Goal: Find specific page/section: Find specific page/section

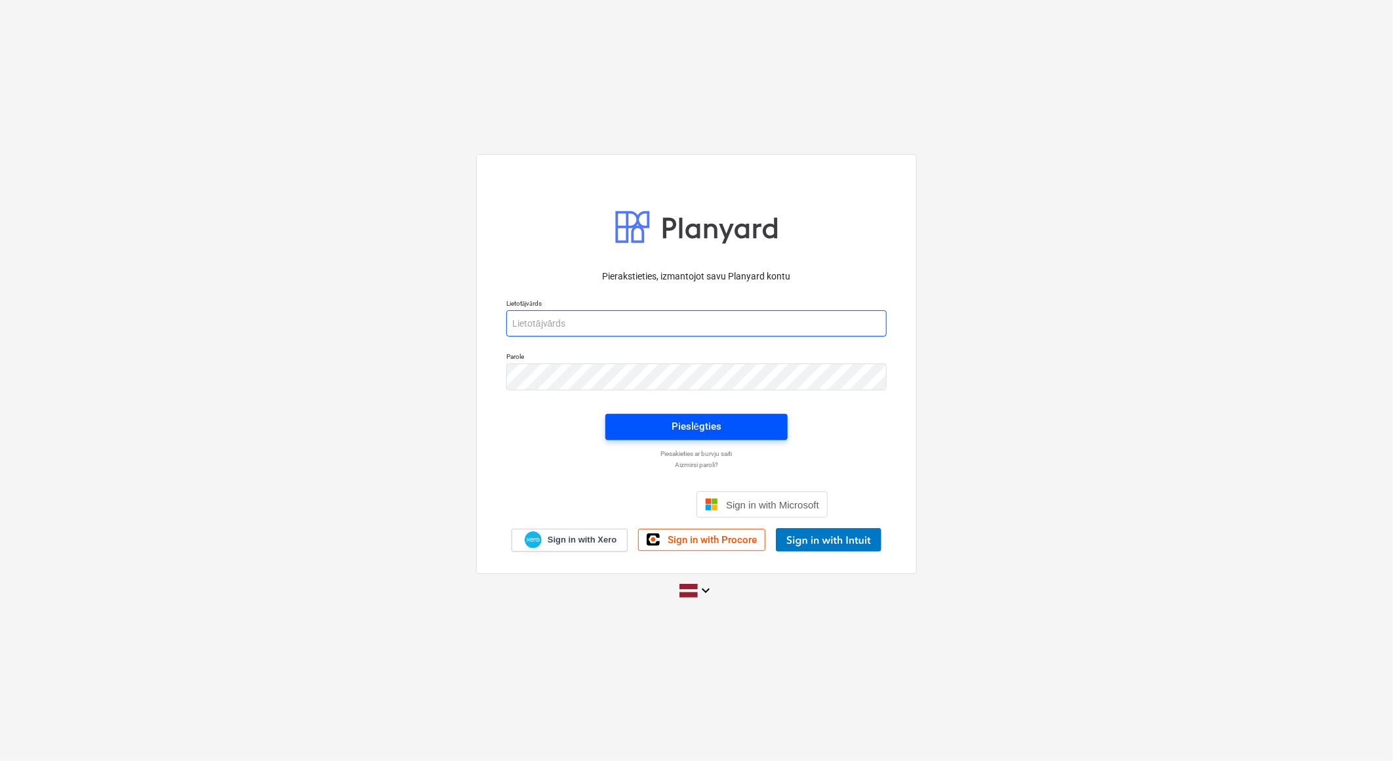
type input "[EMAIL_ADDRESS][DOMAIN_NAME]"
click at [705, 420] on div "Pieslēgties" at bounding box center [696, 426] width 50 height 17
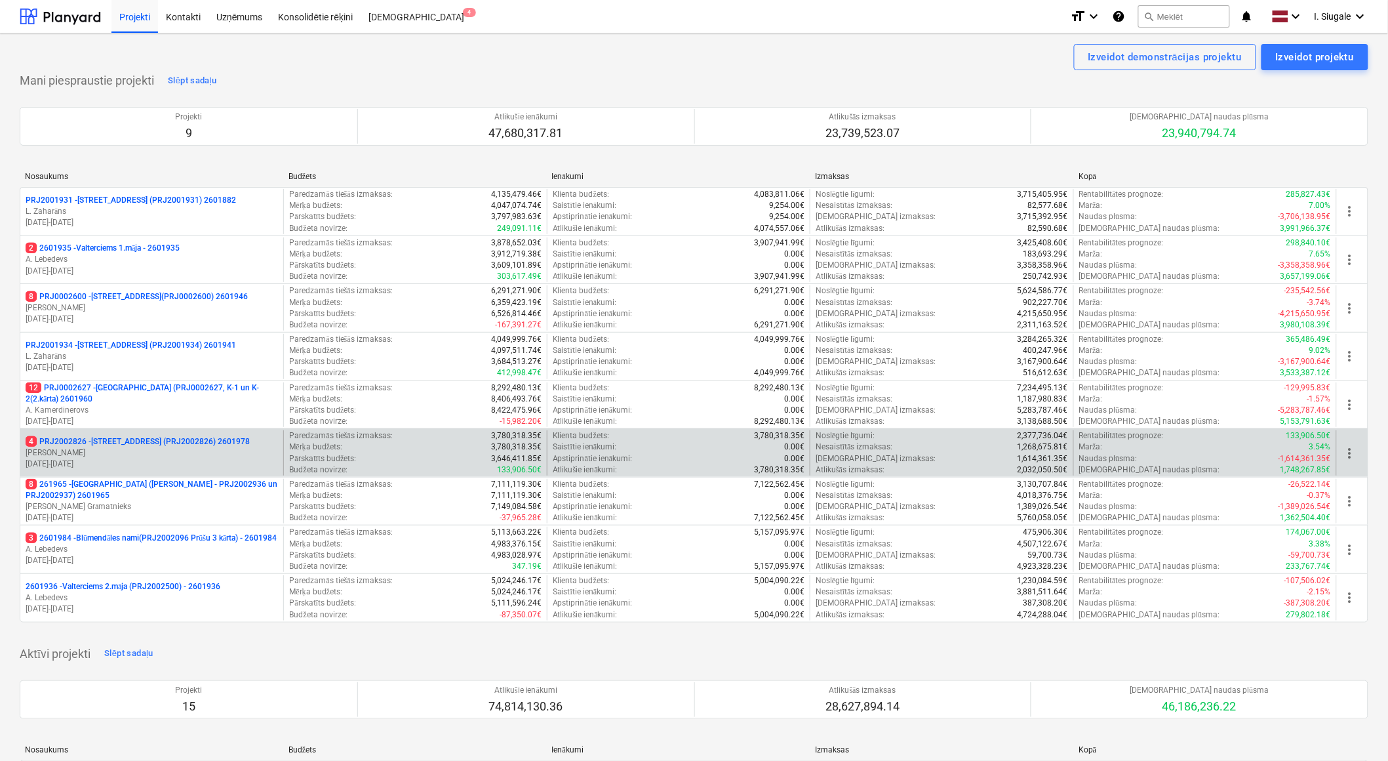
click at [167, 449] on p "[PERSON_NAME]" at bounding box center [152, 452] width 252 height 11
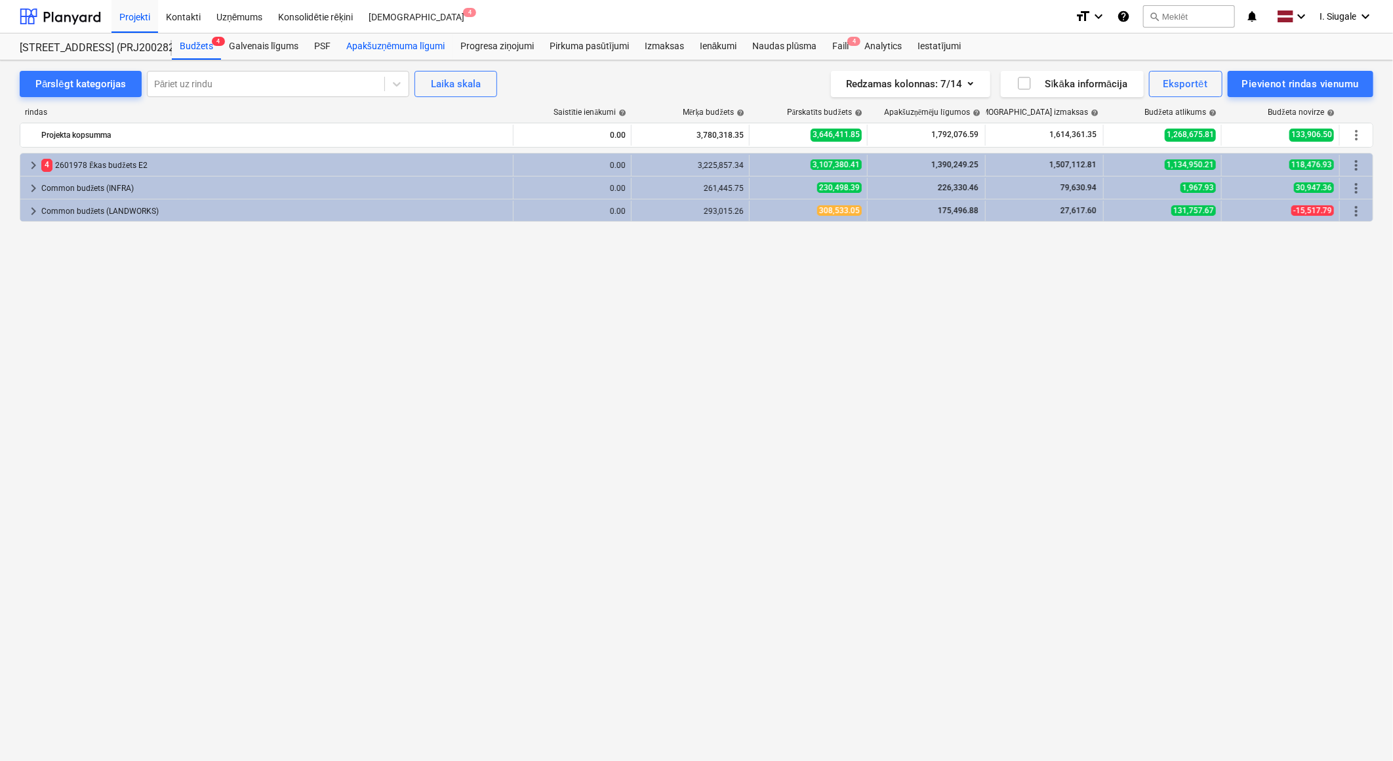
click at [413, 47] on div "Apakšuzņēmuma līgumi" at bounding box center [395, 46] width 114 height 26
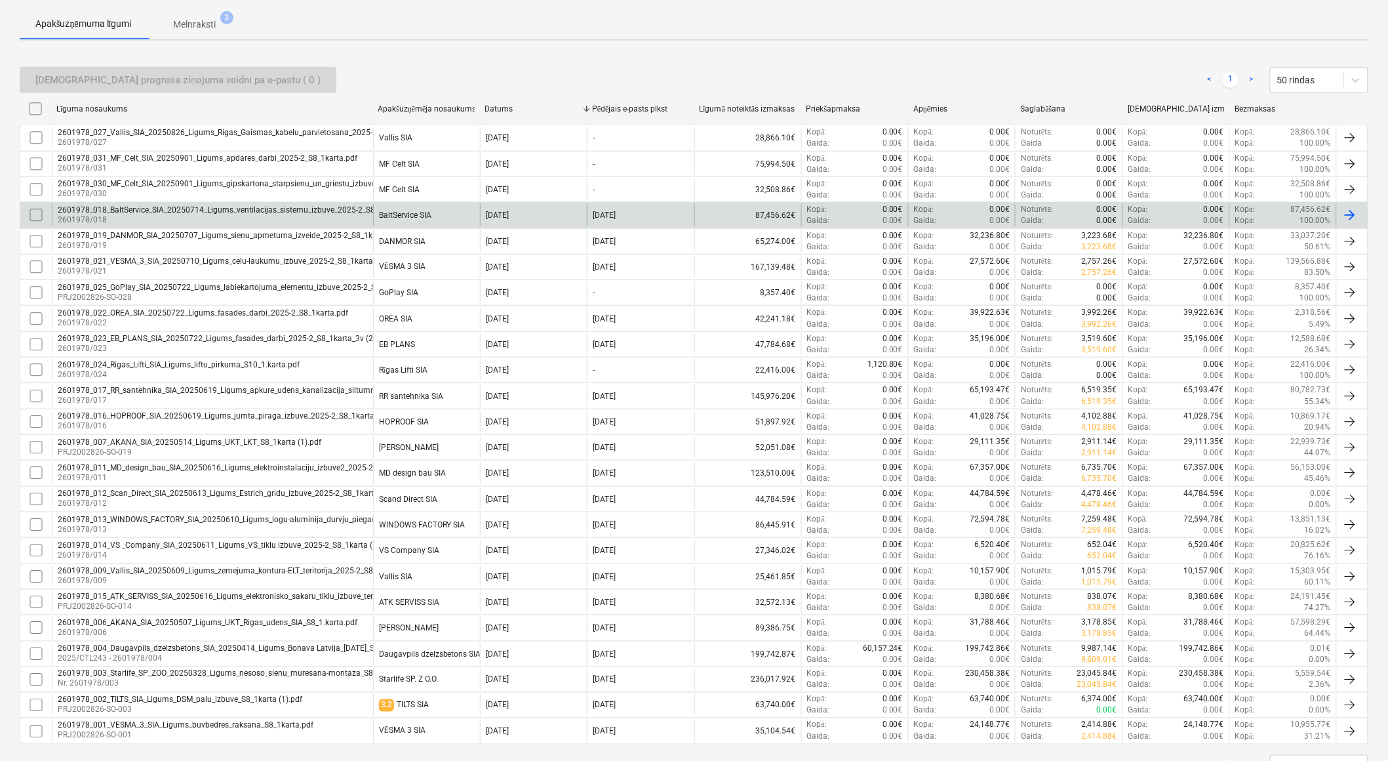
scroll to position [277, 0]
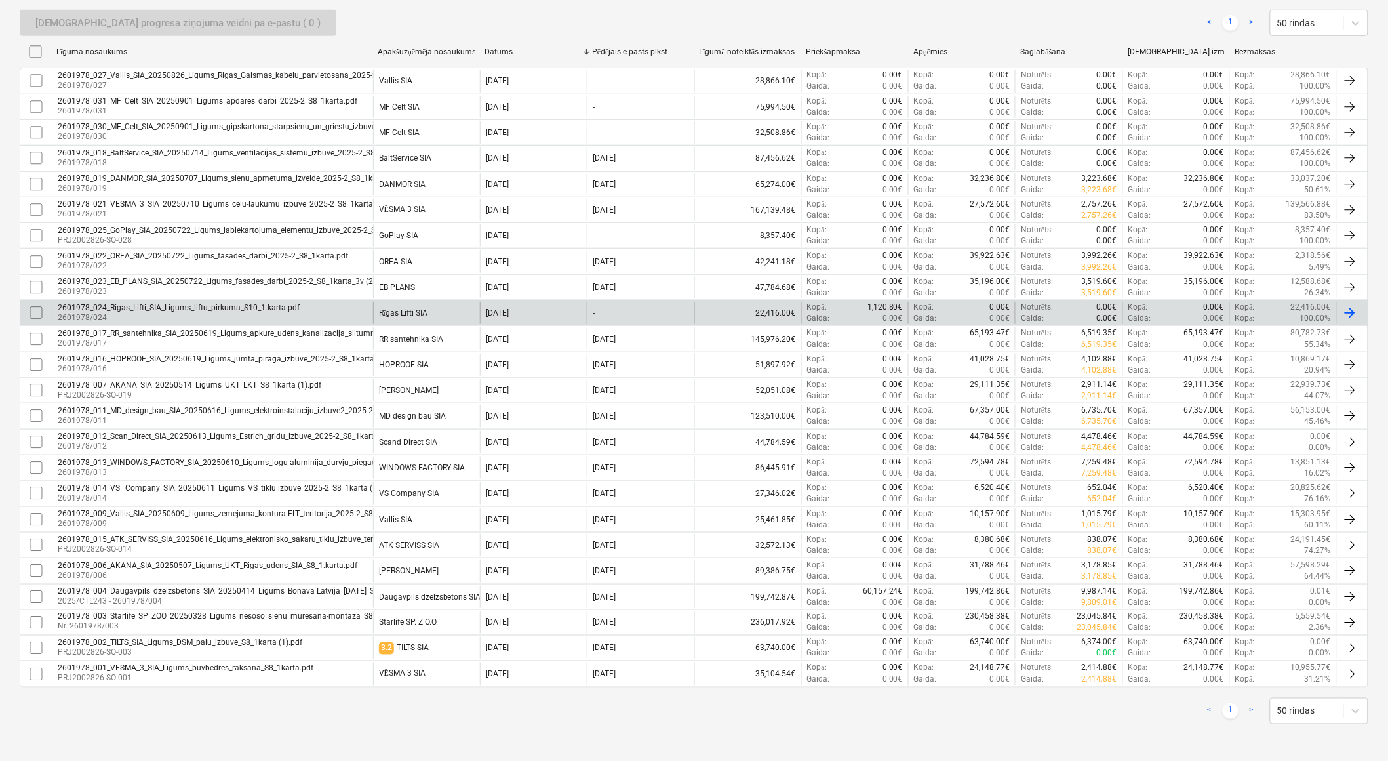
click at [310, 312] on div "2601978_024_Rigas_Lifti_SIA_Ligums_liftu_pirkuma_S10_1.karta.pdf 2601978/024" at bounding box center [212, 313] width 321 height 22
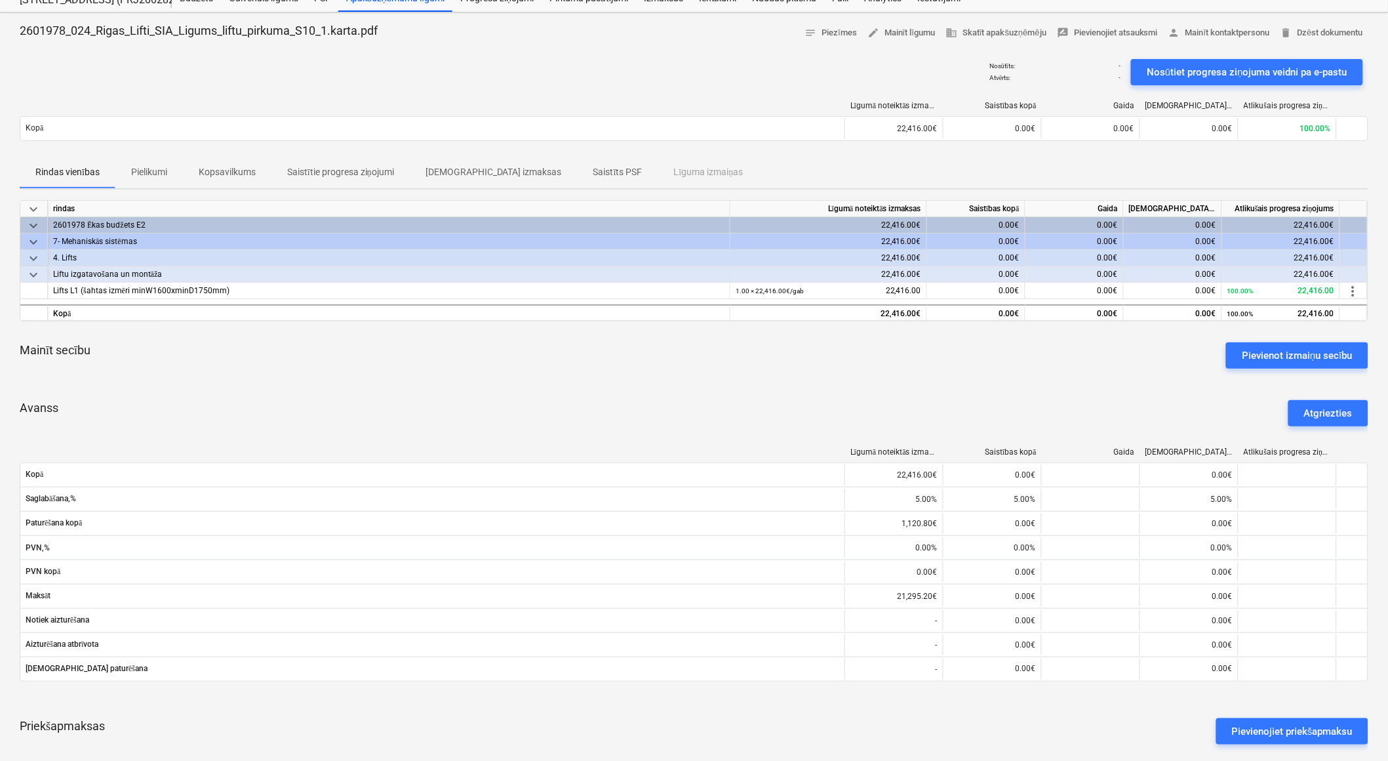
scroll to position [73, 0]
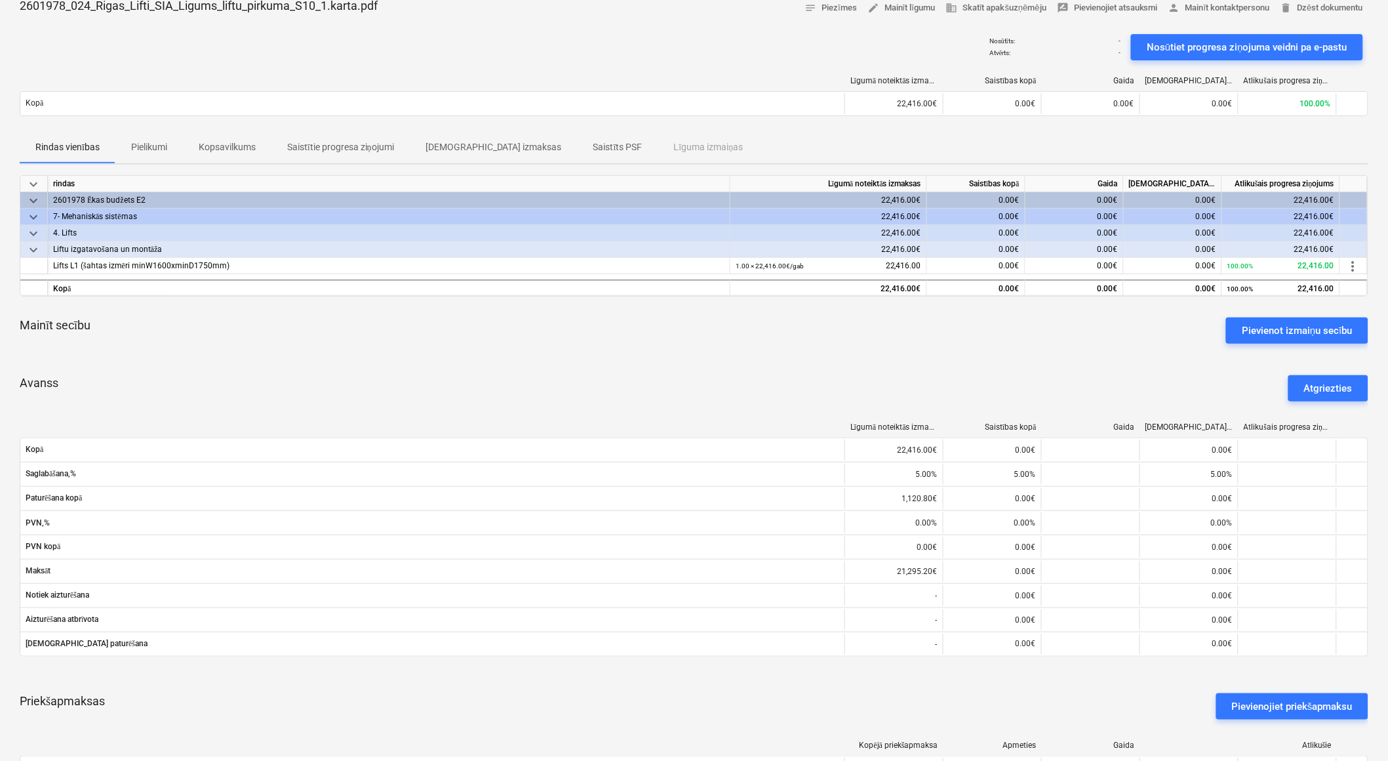
click at [150, 146] on p "Pielikumi" at bounding box center [149, 147] width 36 height 14
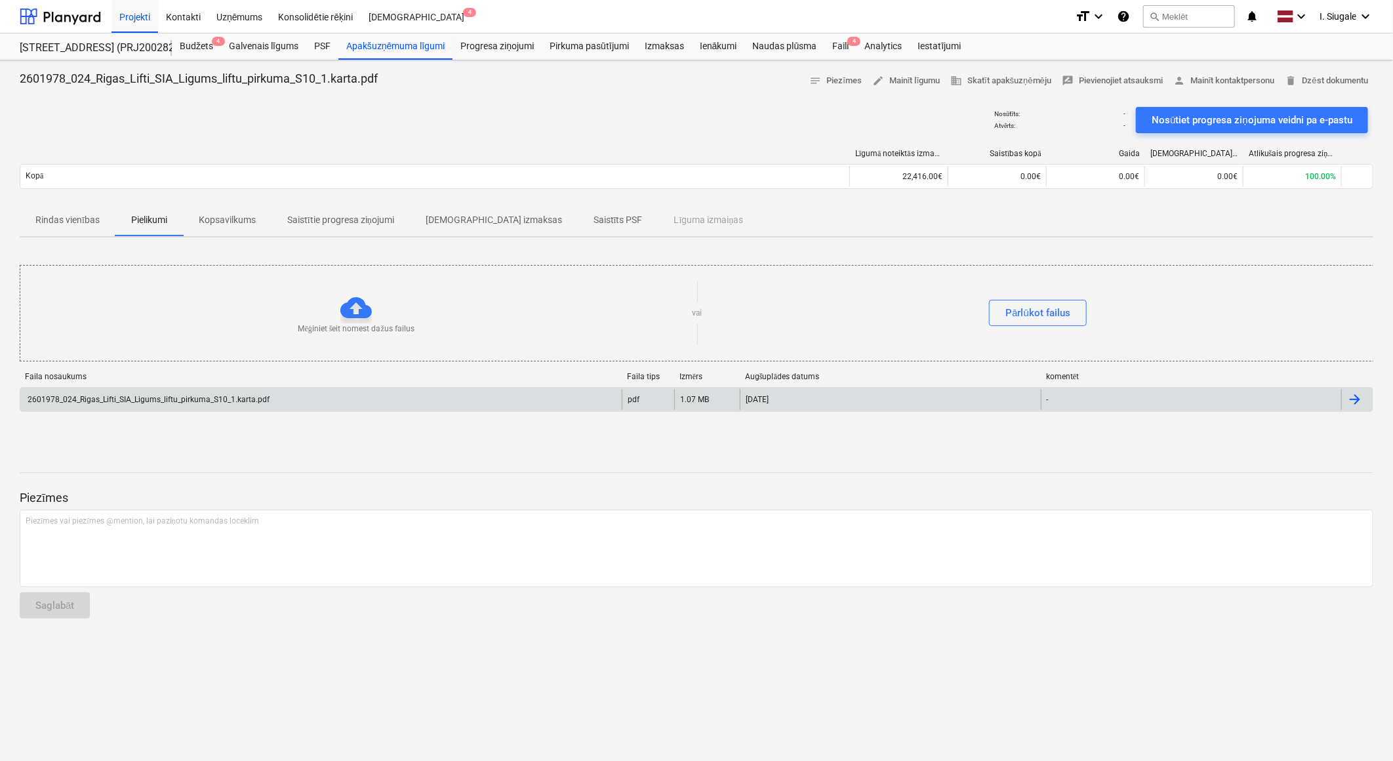
click at [243, 400] on div "2601978_024_Rigas_Lifti_SIA_Ligums_liftu_pirkuma_S10_1.karta.pdf" at bounding box center [148, 399] width 244 height 9
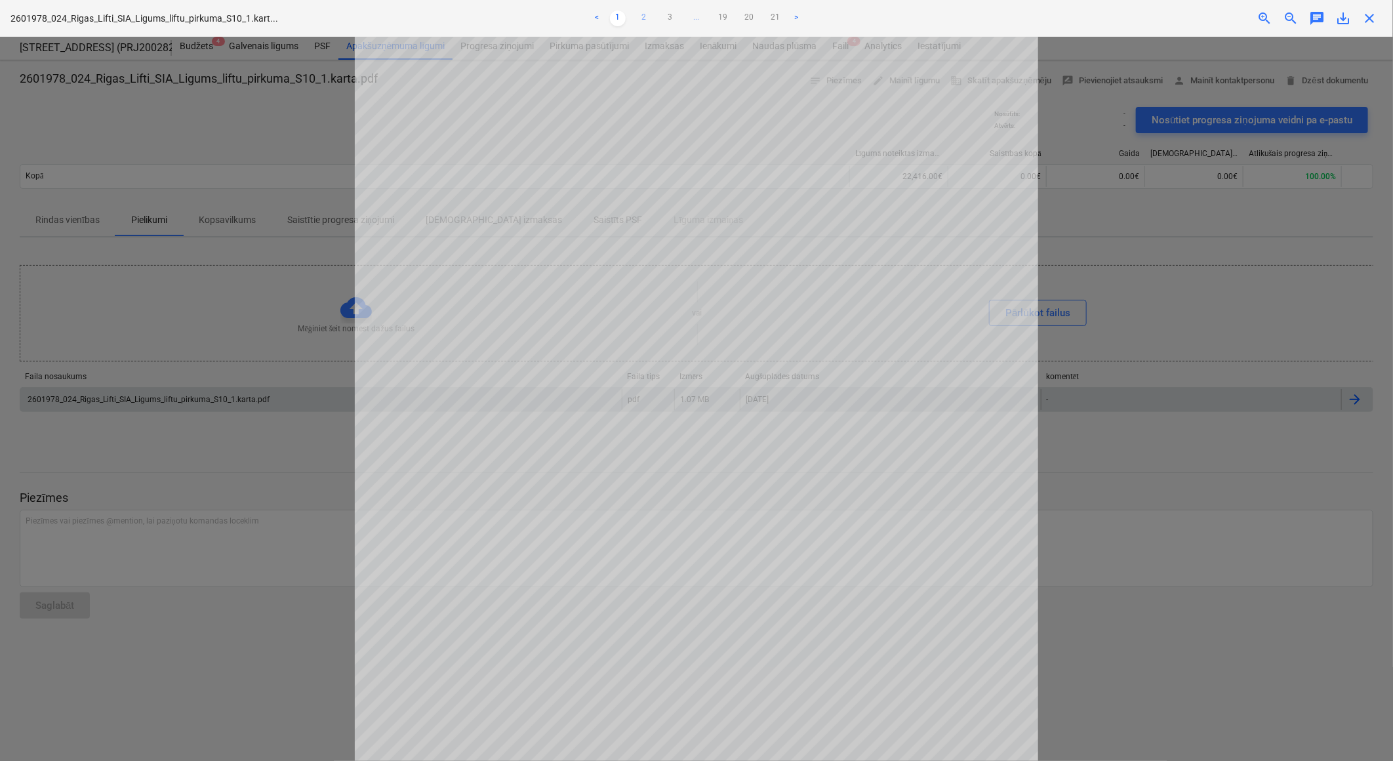
click at [640, 18] on link "2" at bounding box center [644, 18] width 16 height 16
click at [666, 18] on link "3" at bounding box center [670, 18] width 16 height 16
click at [690, 17] on link "4" at bounding box center [683, 18] width 16 height 16
click at [700, 23] on link "5" at bounding box center [697, 18] width 16 height 16
click at [713, 14] on link "6" at bounding box center [710, 18] width 16 height 16
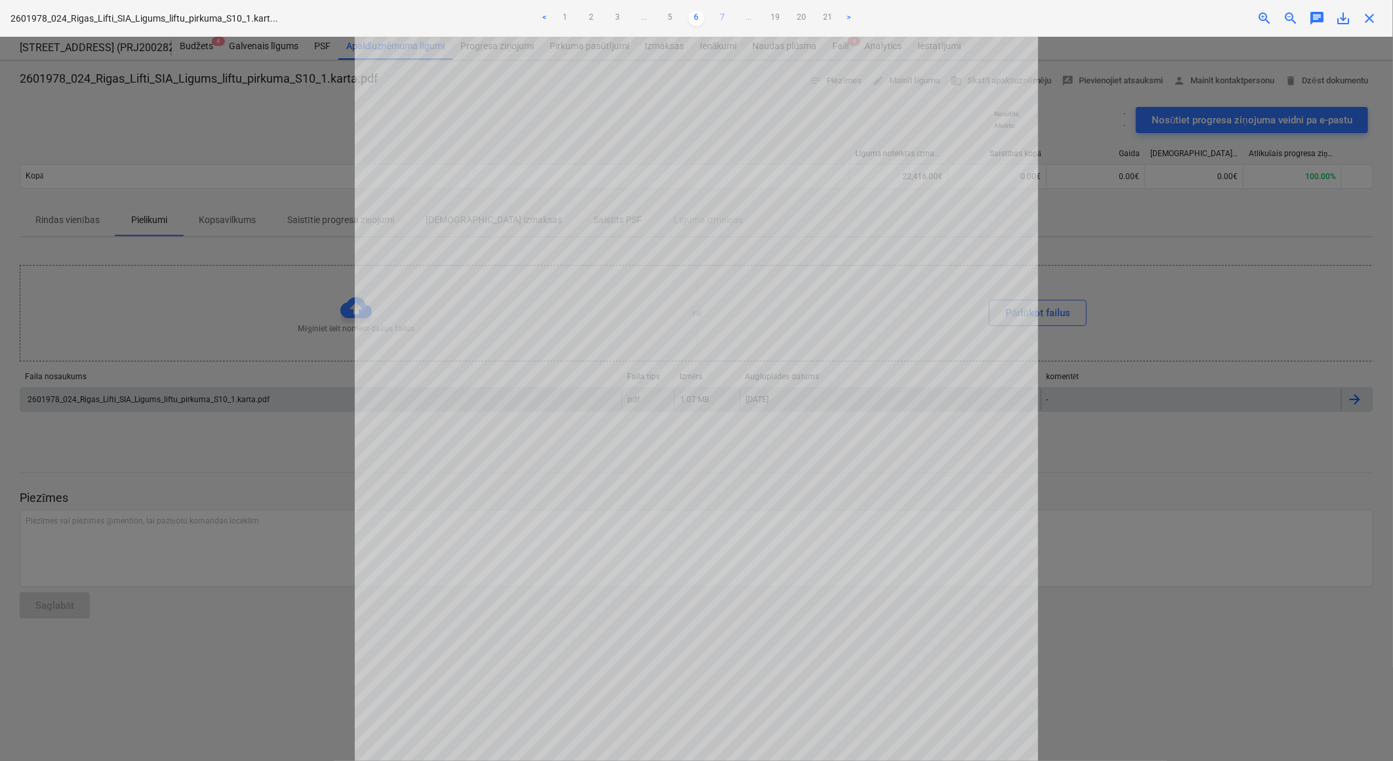
click at [724, 15] on link "7" at bounding box center [723, 18] width 16 height 16
click at [725, 12] on link "8" at bounding box center [723, 18] width 16 height 16
click at [725, 18] on link "9" at bounding box center [723, 18] width 16 height 16
click at [723, 12] on link "10" at bounding box center [723, 18] width 16 height 16
click at [724, 14] on link "11" at bounding box center [723, 18] width 16 height 16
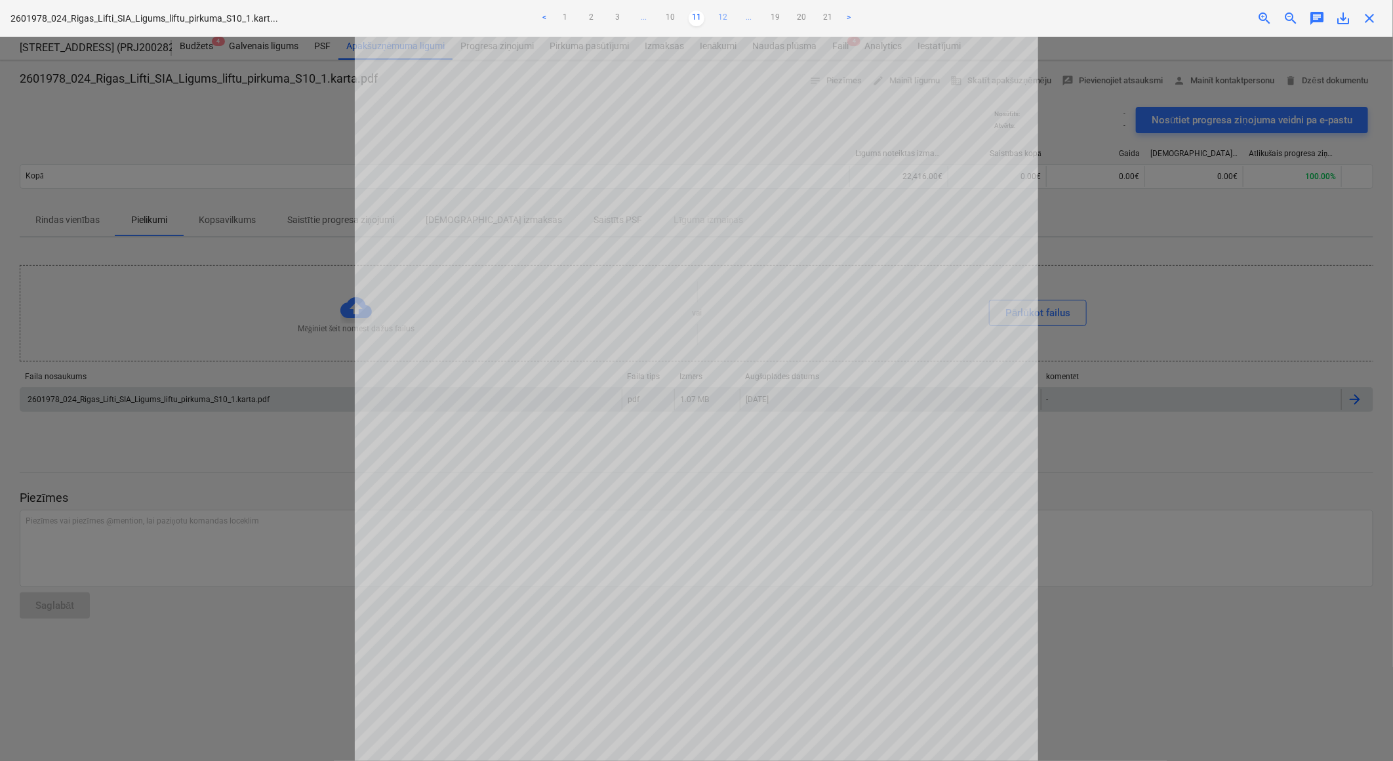
click at [722, 14] on link "12" at bounding box center [723, 18] width 16 height 16
click at [722, 14] on link "13" at bounding box center [723, 18] width 16 height 16
click at [724, 16] on link "14" at bounding box center [723, 18] width 16 height 16
click at [729, 15] on link "15" at bounding box center [723, 18] width 16 height 16
click at [723, 17] on link "16" at bounding box center [723, 18] width 16 height 16
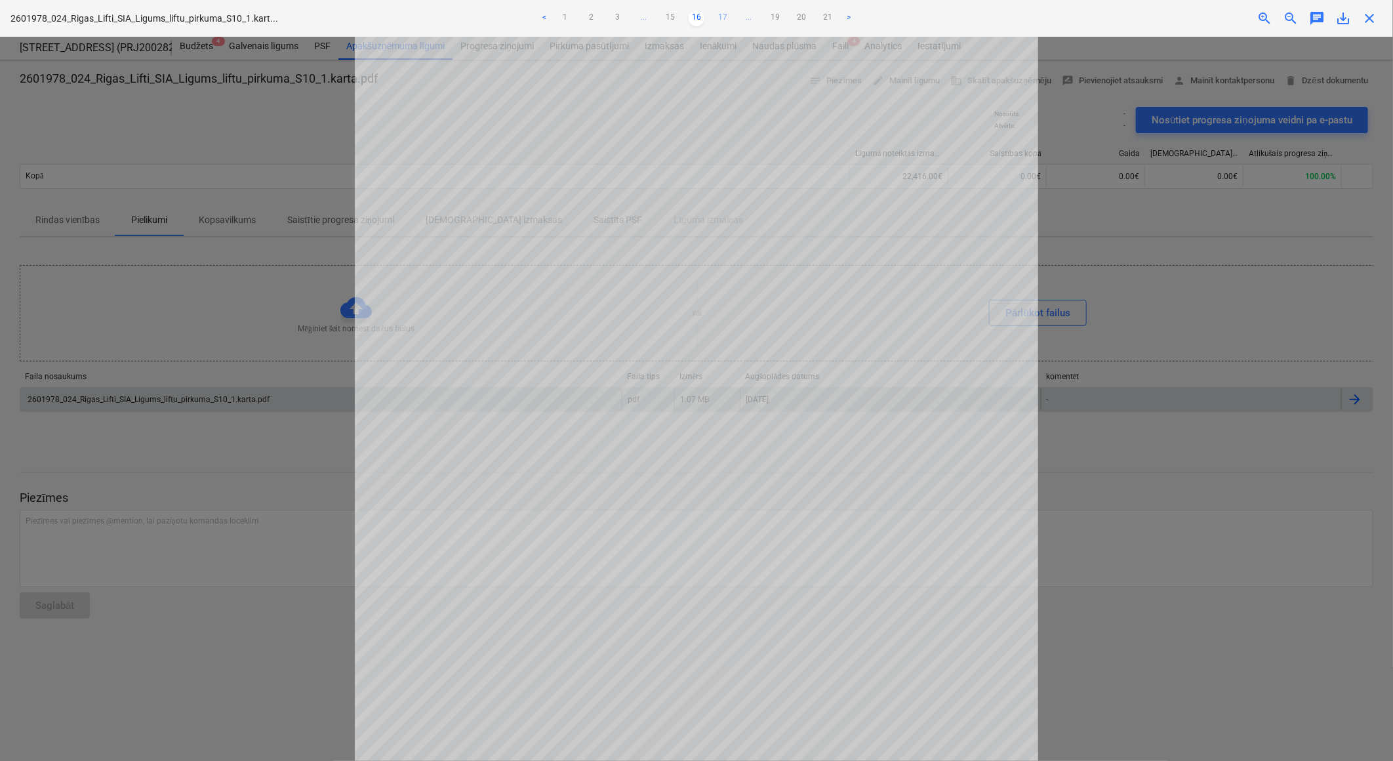
click at [722, 17] on link "17" at bounding box center [723, 18] width 16 height 16
click at [734, 16] on link "18" at bounding box center [736, 18] width 16 height 16
click at [750, 18] on link "19" at bounding box center [749, 18] width 16 height 16
click at [761, 18] on link "20" at bounding box center [762, 18] width 16 height 16
click at [774, 13] on link "21" at bounding box center [775, 18] width 16 height 16
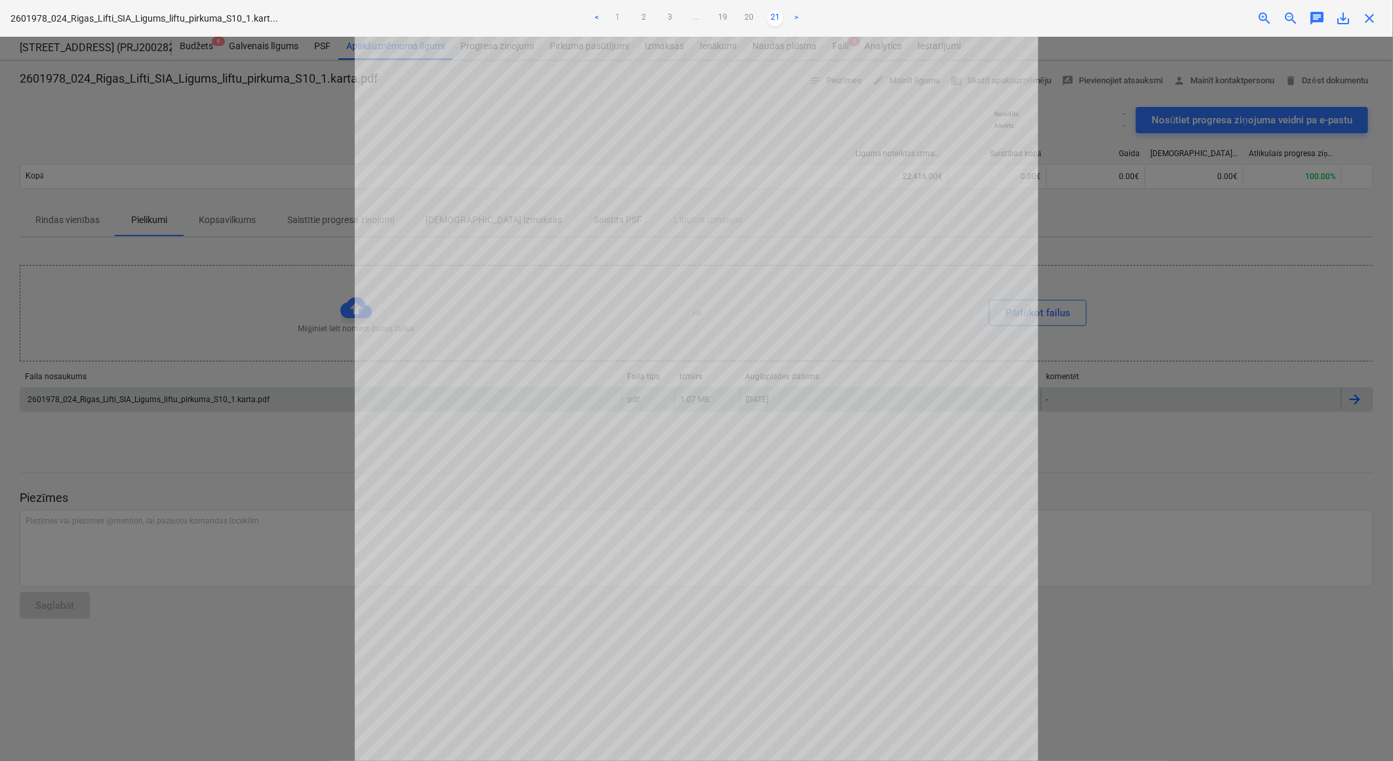
click at [612, 14] on link "1" at bounding box center [618, 18] width 16 height 16
click at [1371, 21] on span "close" at bounding box center [1369, 18] width 16 height 16
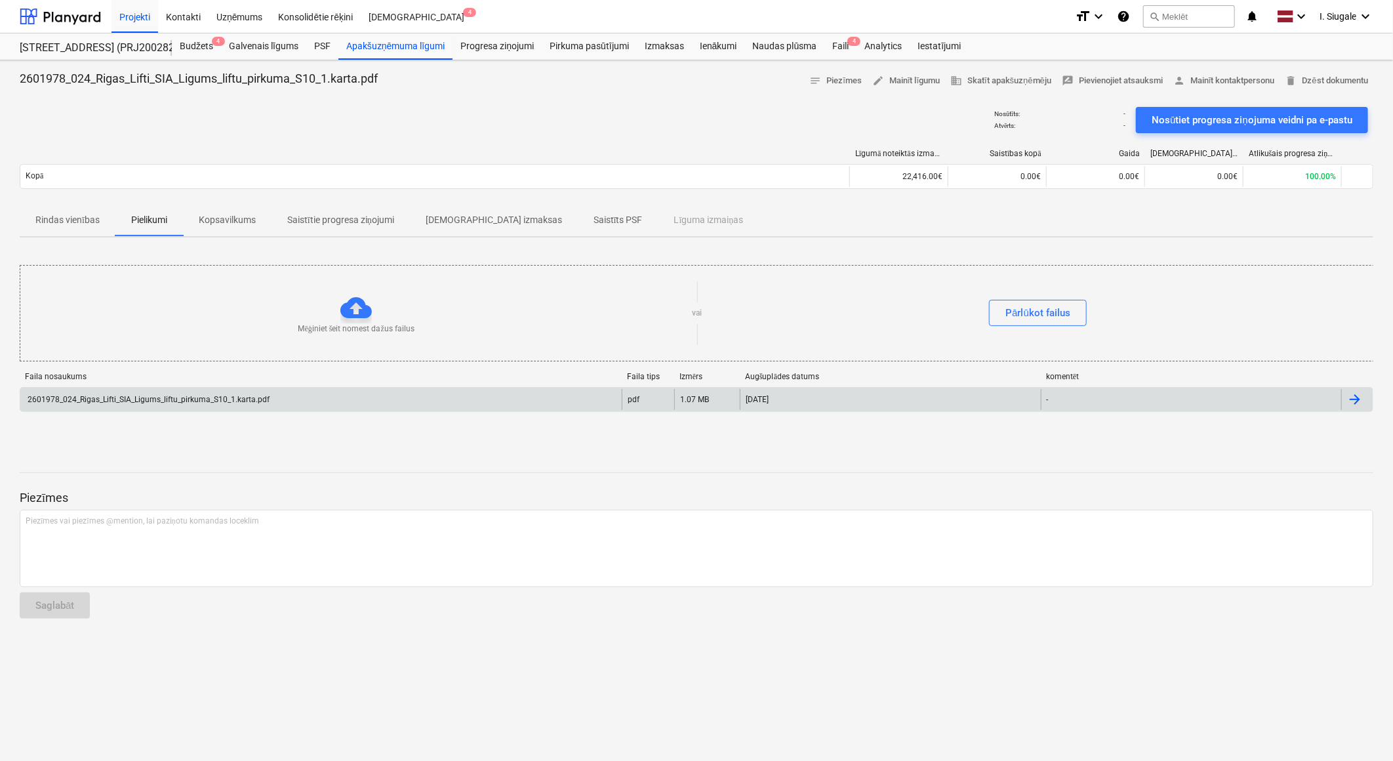
click at [79, 224] on p "Rindas vienības" at bounding box center [67, 220] width 64 height 14
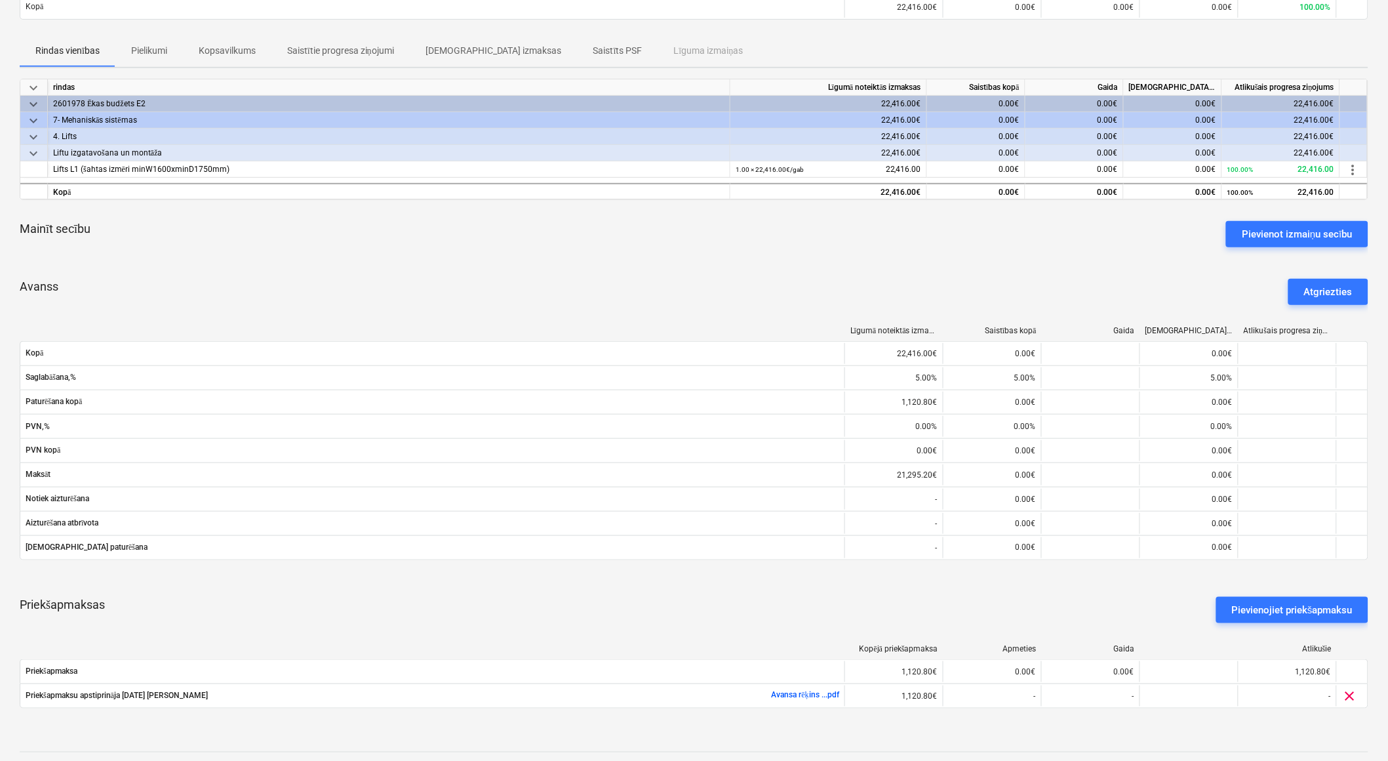
scroll to position [326, 0]
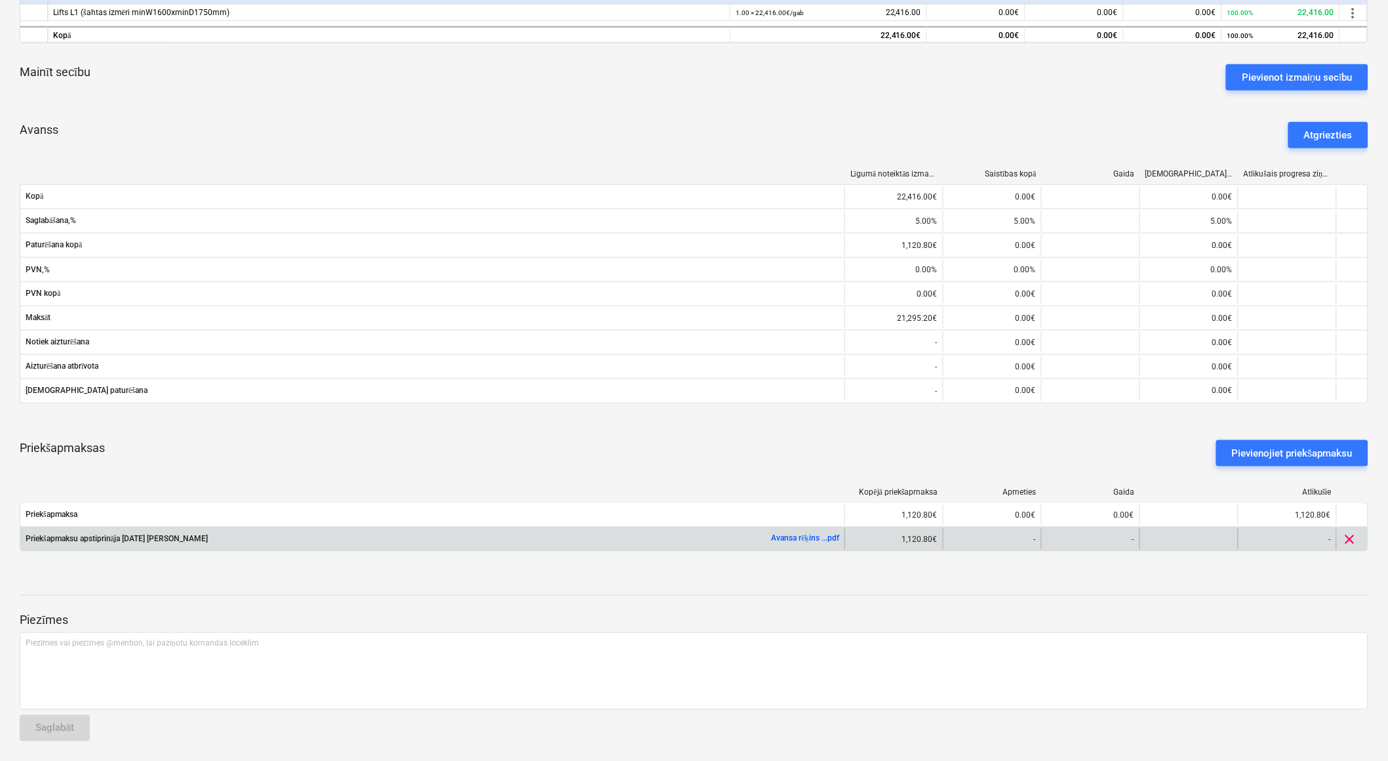
click at [799, 536] on link "Avansa rēķins ...pdf" at bounding box center [806, 537] width 68 height 9
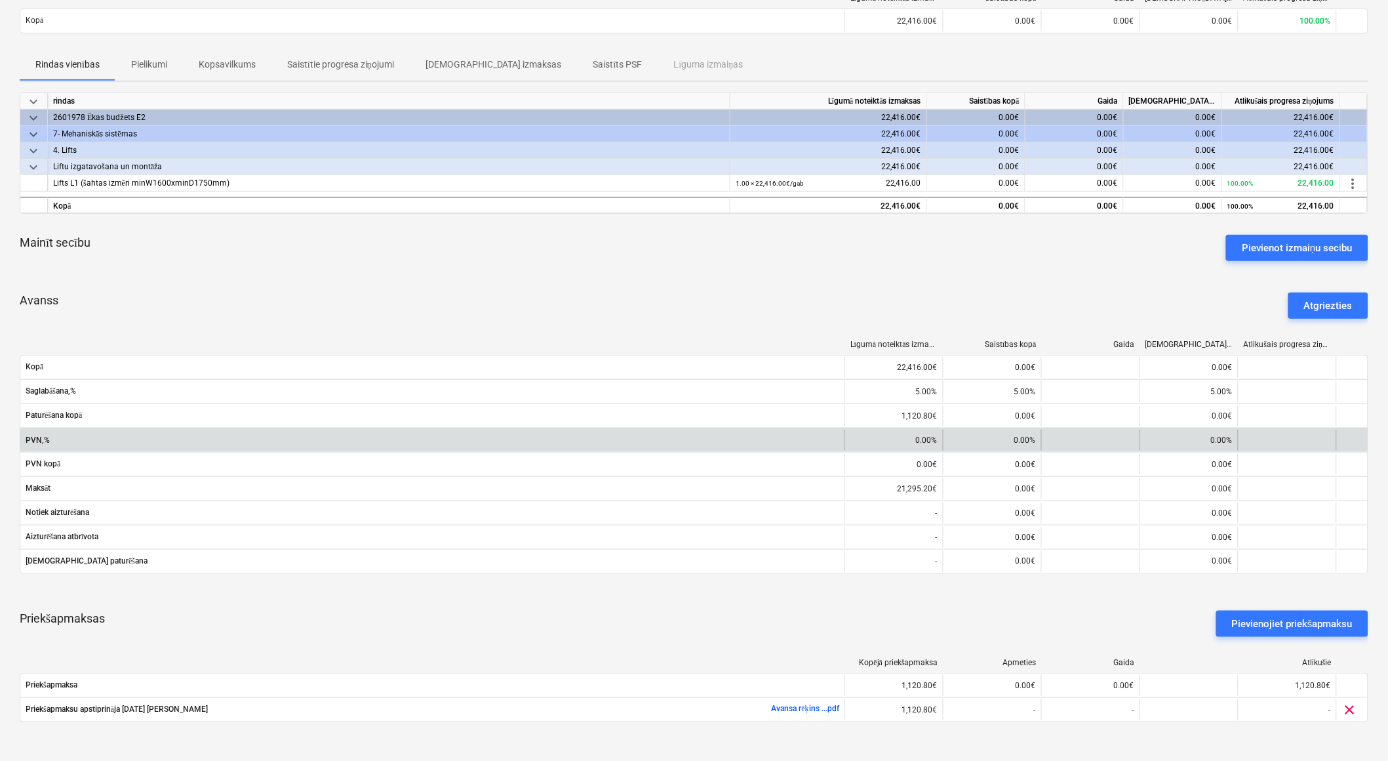
scroll to position [73, 0]
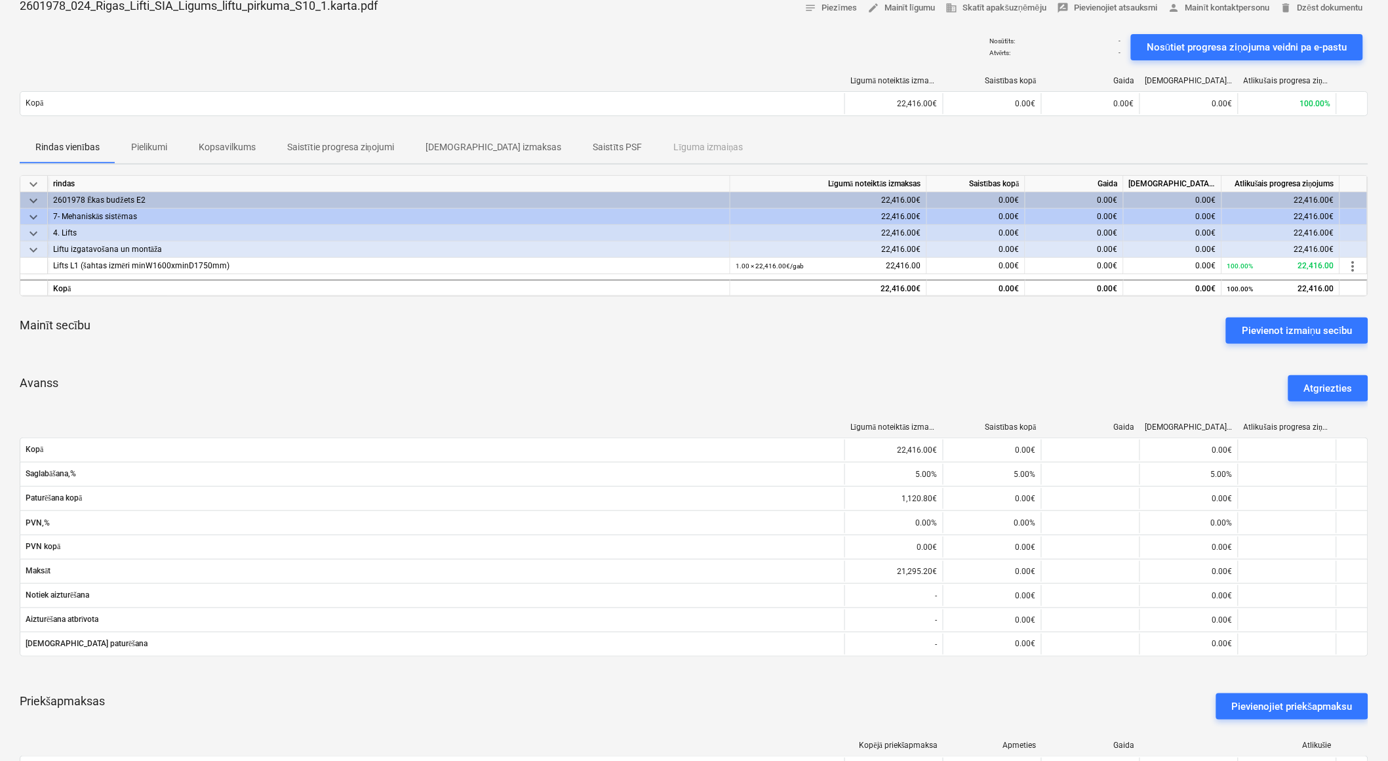
click at [641, 155] on div "Rindas vienības Pielikumi Kopsavilkums Saistītie progresa ziņojumi Saistītās iz…" at bounding box center [694, 147] width 1349 height 31
click at [636, 146] on div "Rindas vienības Pielikumi Kopsavilkums Saistītie progresa ziņojumi Saistītās iz…" at bounding box center [694, 147] width 1349 height 31
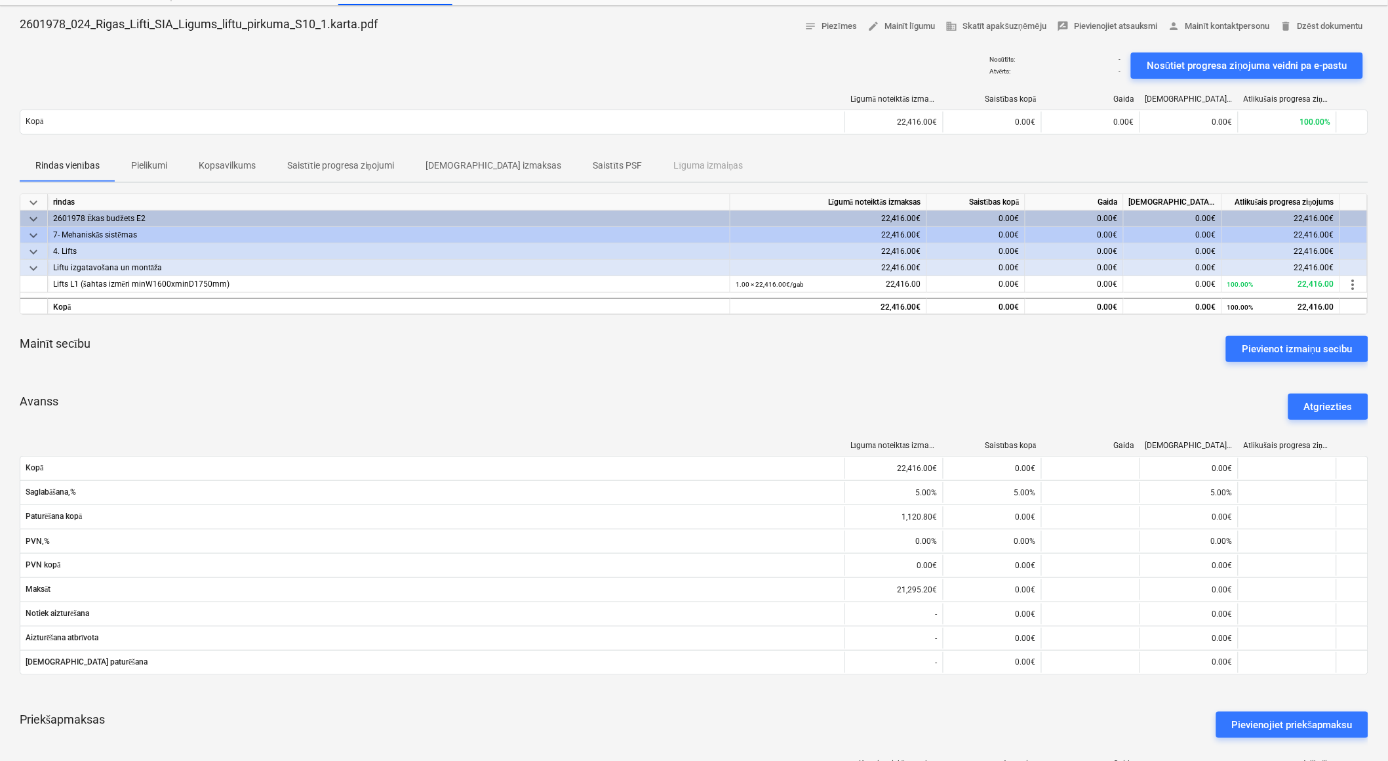
scroll to position [0, 0]
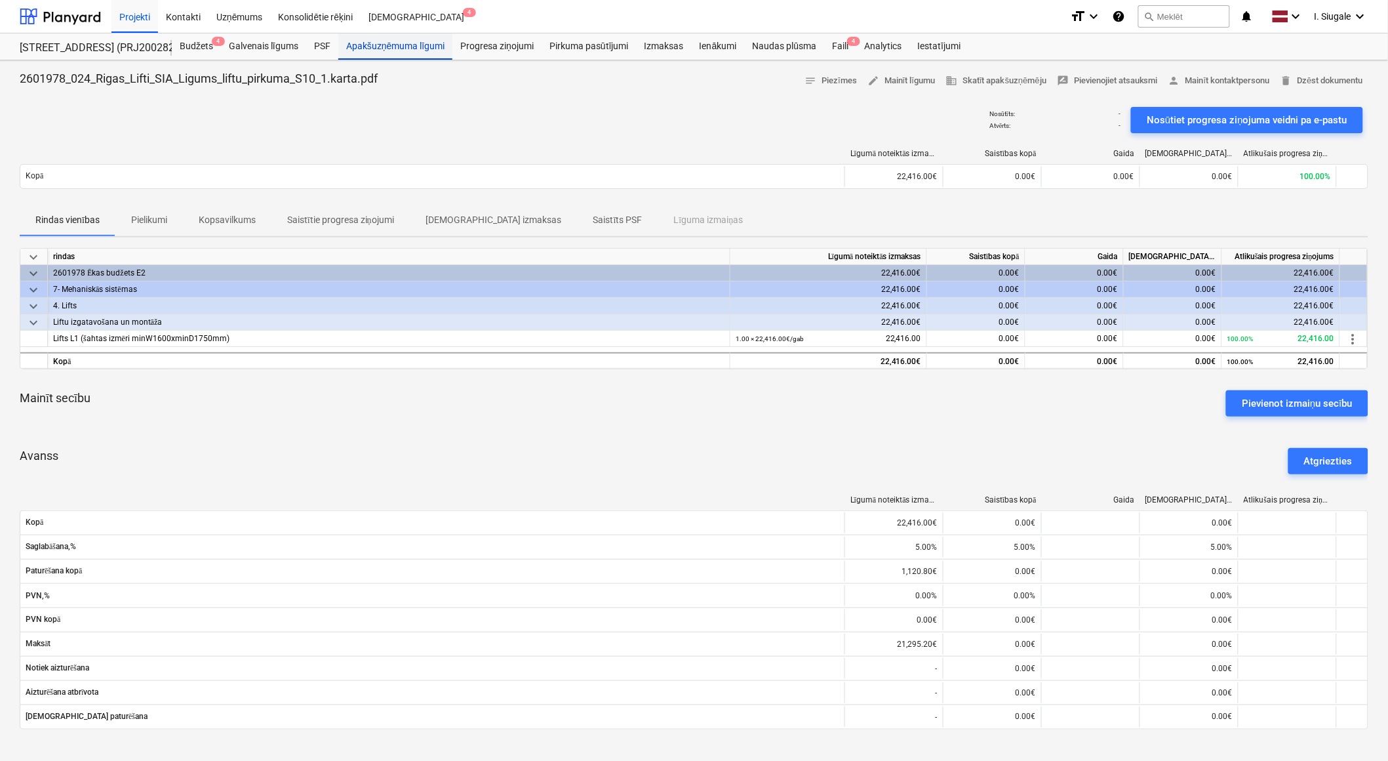
click at [418, 43] on div "Apakšuzņēmuma līgumi" at bounding box center [395, 46] width 114 height 26
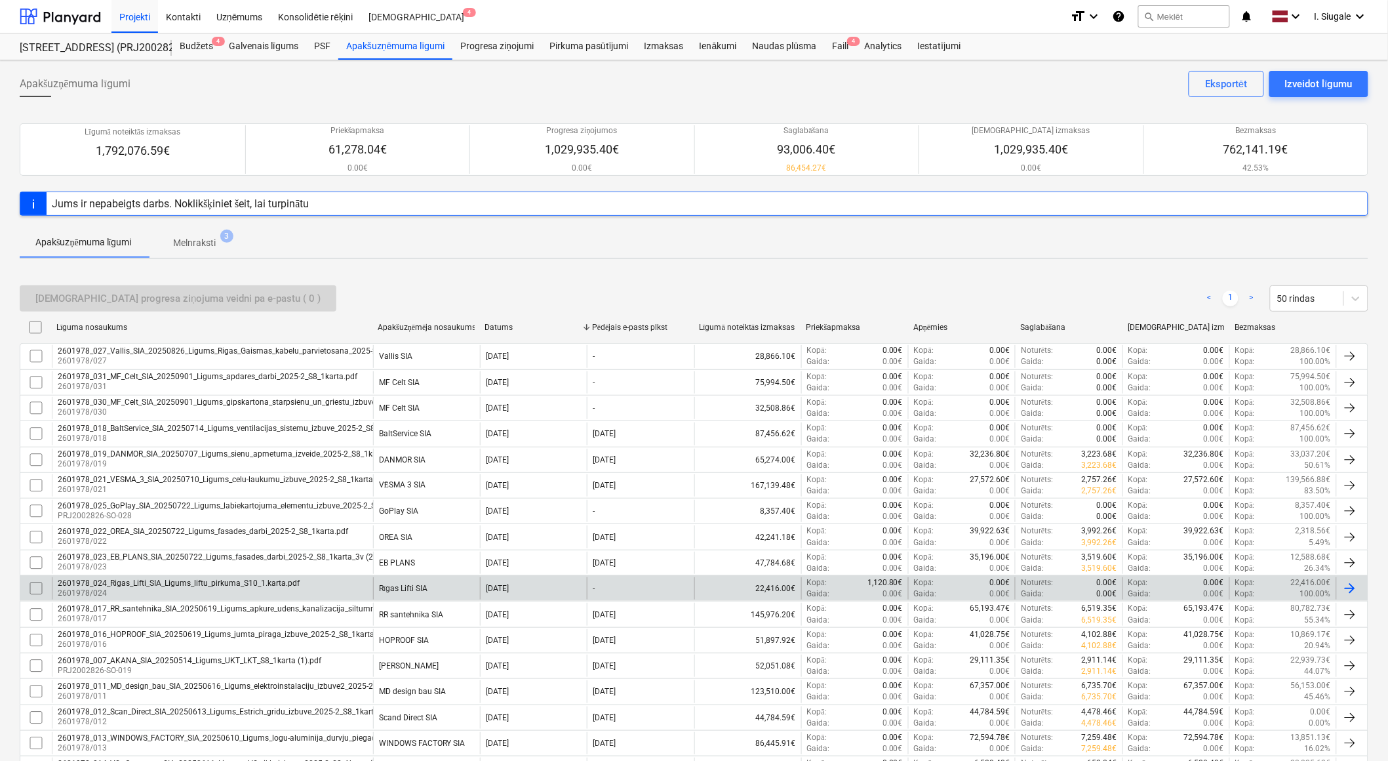
click at [310, 580] on div "2601978_024_Rigas_Lifti_SIA_Ligums_liftu_pirkuma_S10_1.karta.pdf 2601978/024" at bounding box center [212, 588] width 321 height 22
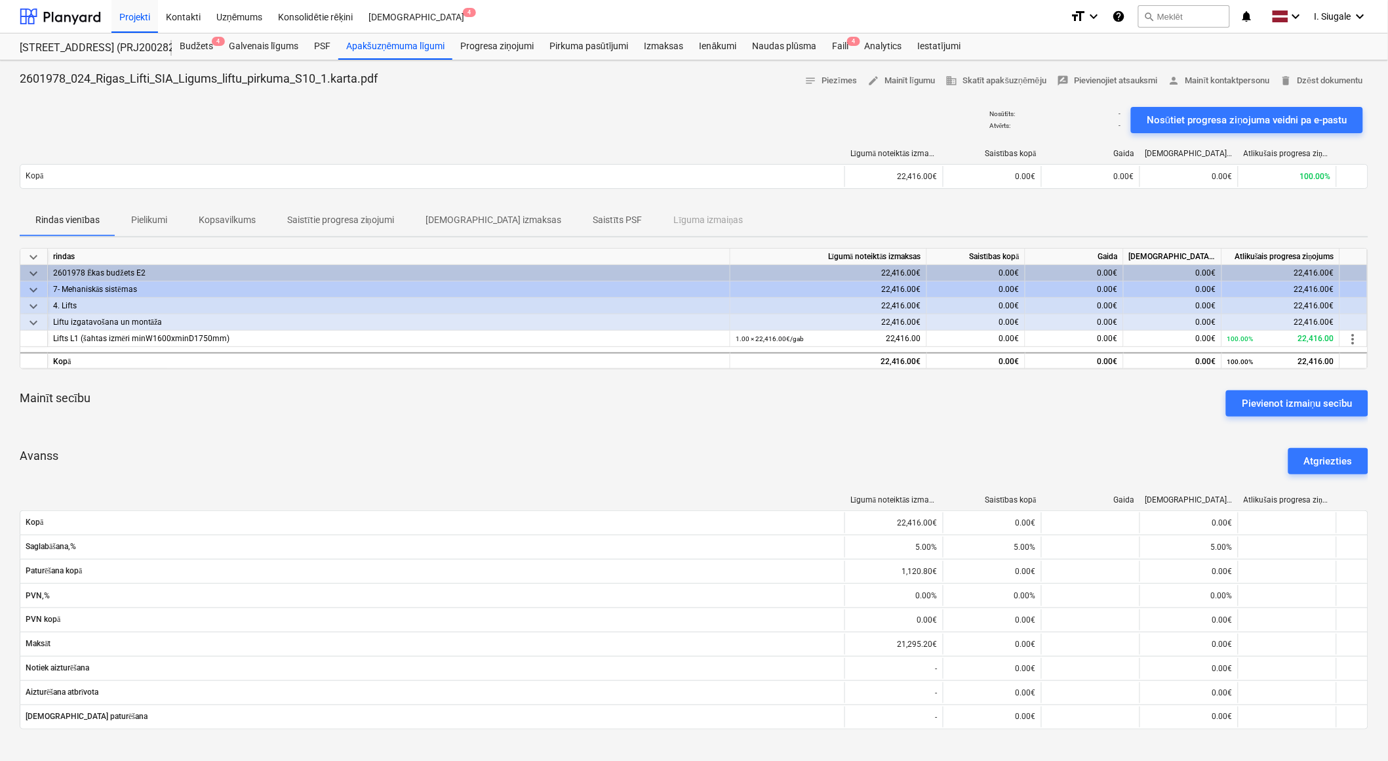
click at [593, 222] on p "Saistīts PSF" at bounding box center [617, 220] width 49 height 14
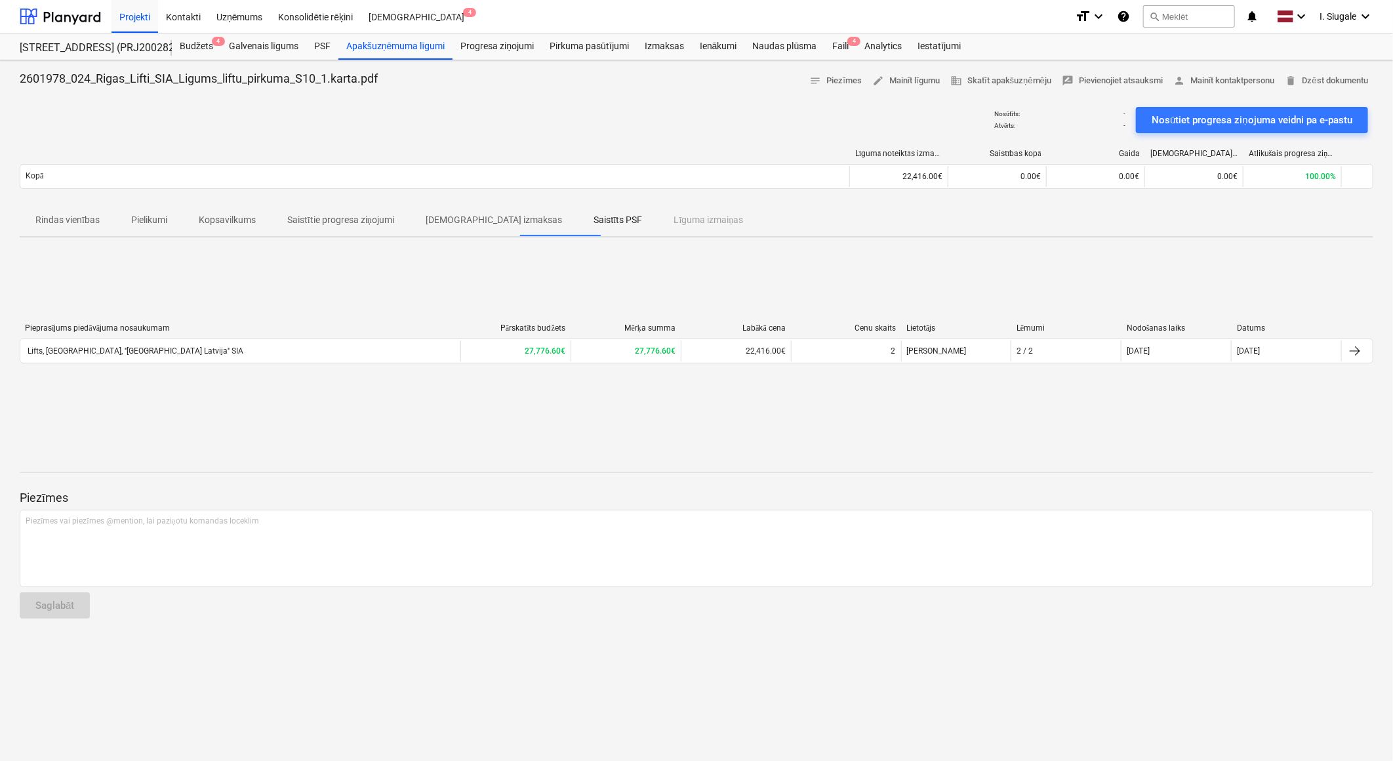
click at [639, 224] on div "Rindas vienības Pielikumi Kopsavilkums Saistītie progresa ziņojumi Saistītās iz…" at bounding box center [696, 220] width 1353 height 31
click at [368, 218] on p "Saistītie progresa ziņojumi" at bounding box center [340, 220] width 107 height 14
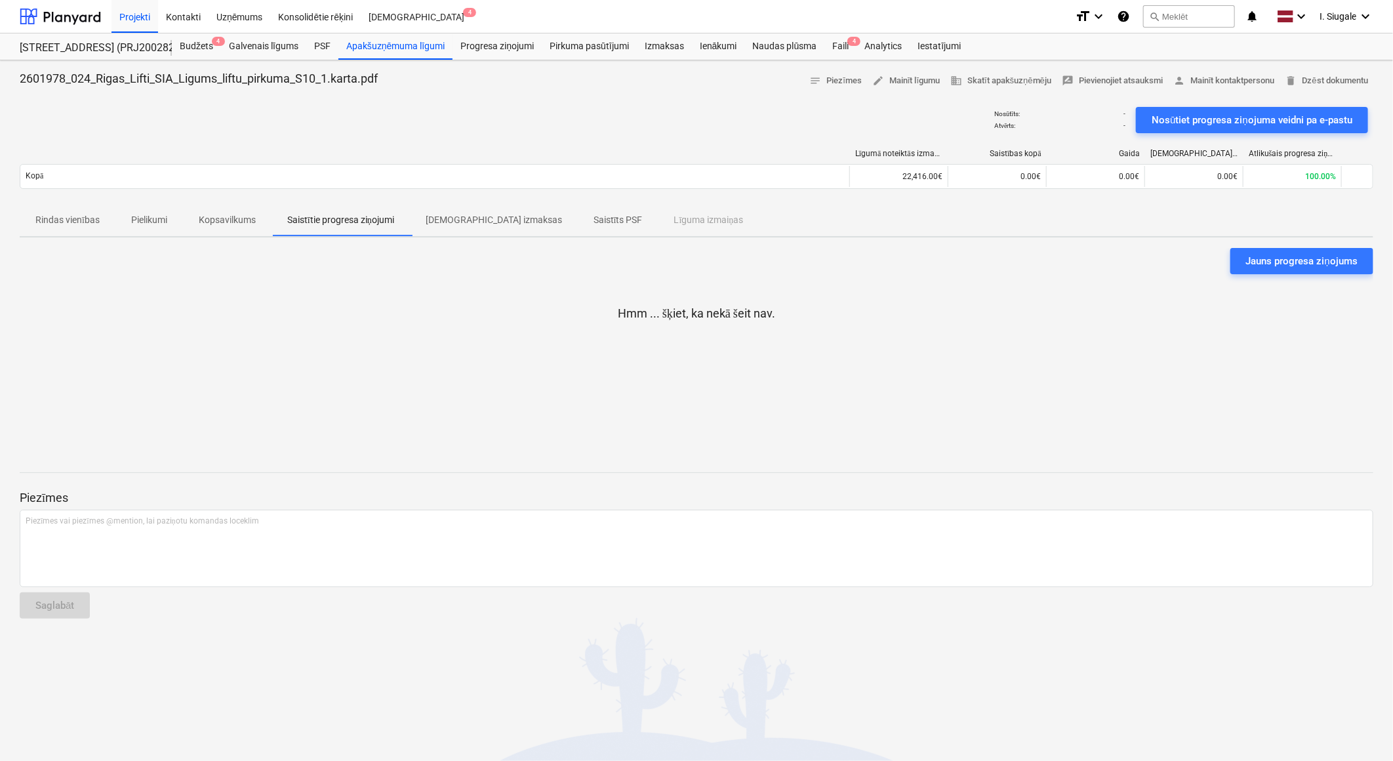
click at [659, 223] on div "Rindas vienības Pielikumi Kopsavilkums Saistītie progresa ziņojumi Saistītās iz…" at bounding box center [696, 220] width 1353 height 31
click at [641, 215] on div "Rindas vienības Pielikumi Kopsavilkums Saistītie progresa ziņojumi Saistītās iz…" at bounding box center [696, 220] width 1353 height 31
click at [593, 214] on p "Saistīts PSF" at bounding box center [617, 220] width 49 height 14
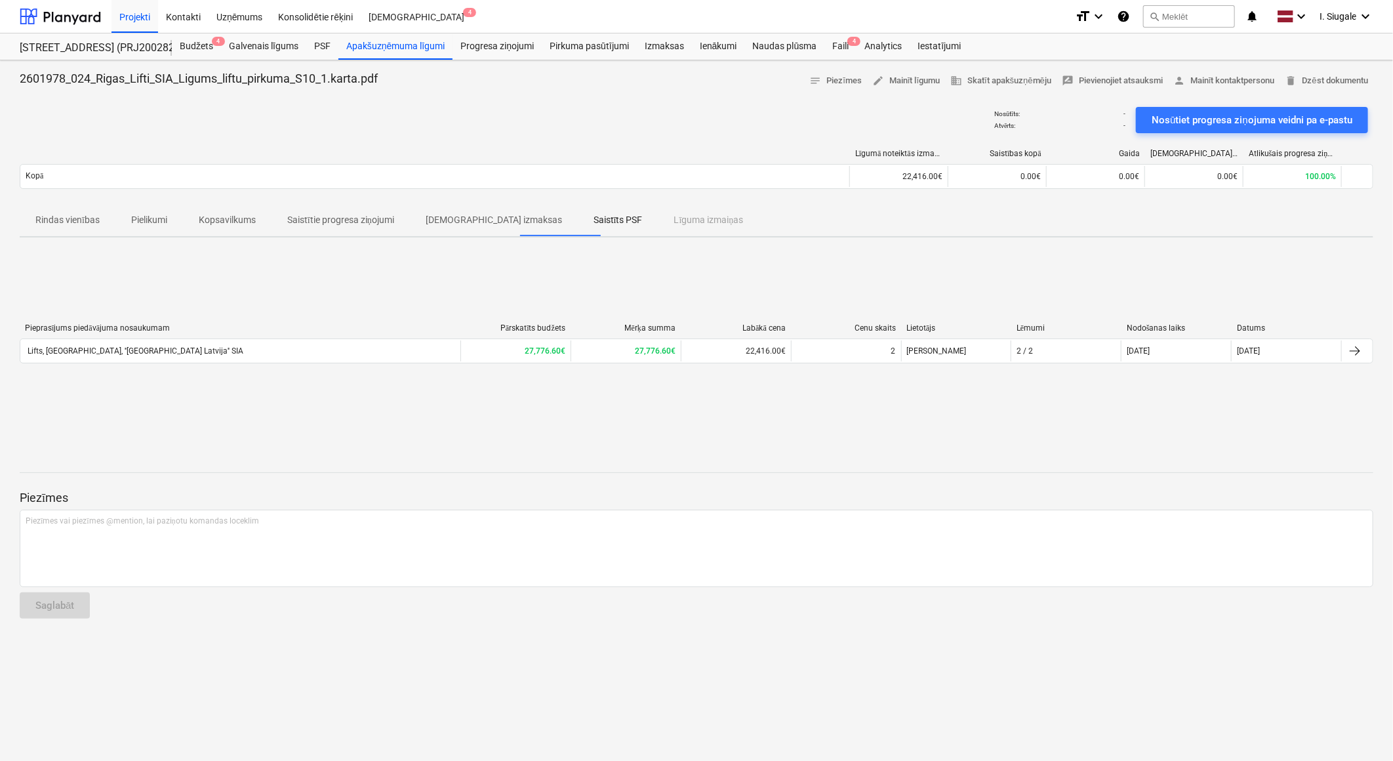
click at [669, 222] on div "Rindas vienības Pielikumi Kopsavilkums Saistītie progresa ziņojumi Saistītās iz…" at bounding box center [696, 220] width 1353 height 31
click at [469, 213] on p "[DEMOGRAPHIC_DATA] izmaksas" at bounding box center [494, 220] width 136 height 14
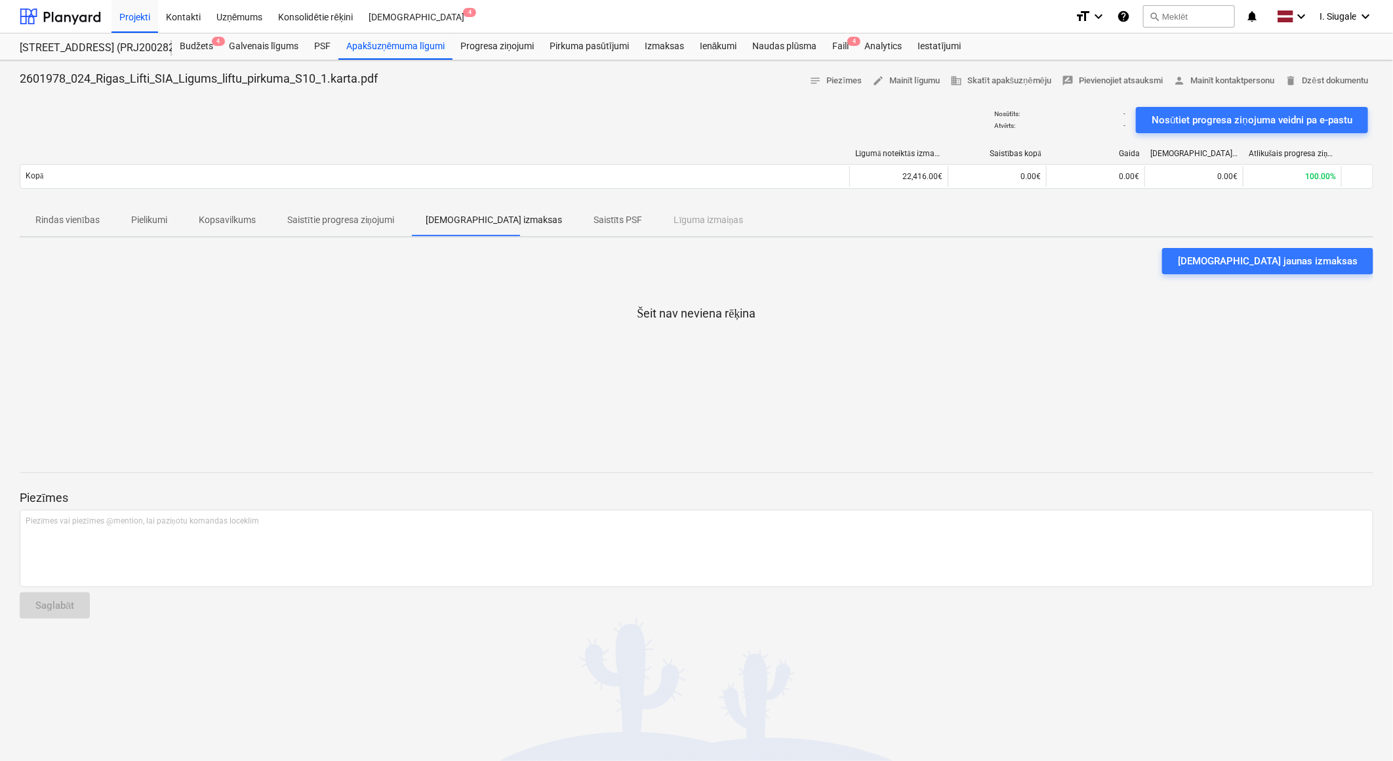
click at [350, 214] on p "Saistītie progresa ziņojumi" at bounding box center [340, 220] width 107 height 14
click at [211, 225] on p "Kopsavilkums" at bounding box center [227, 220] width 57 height 14
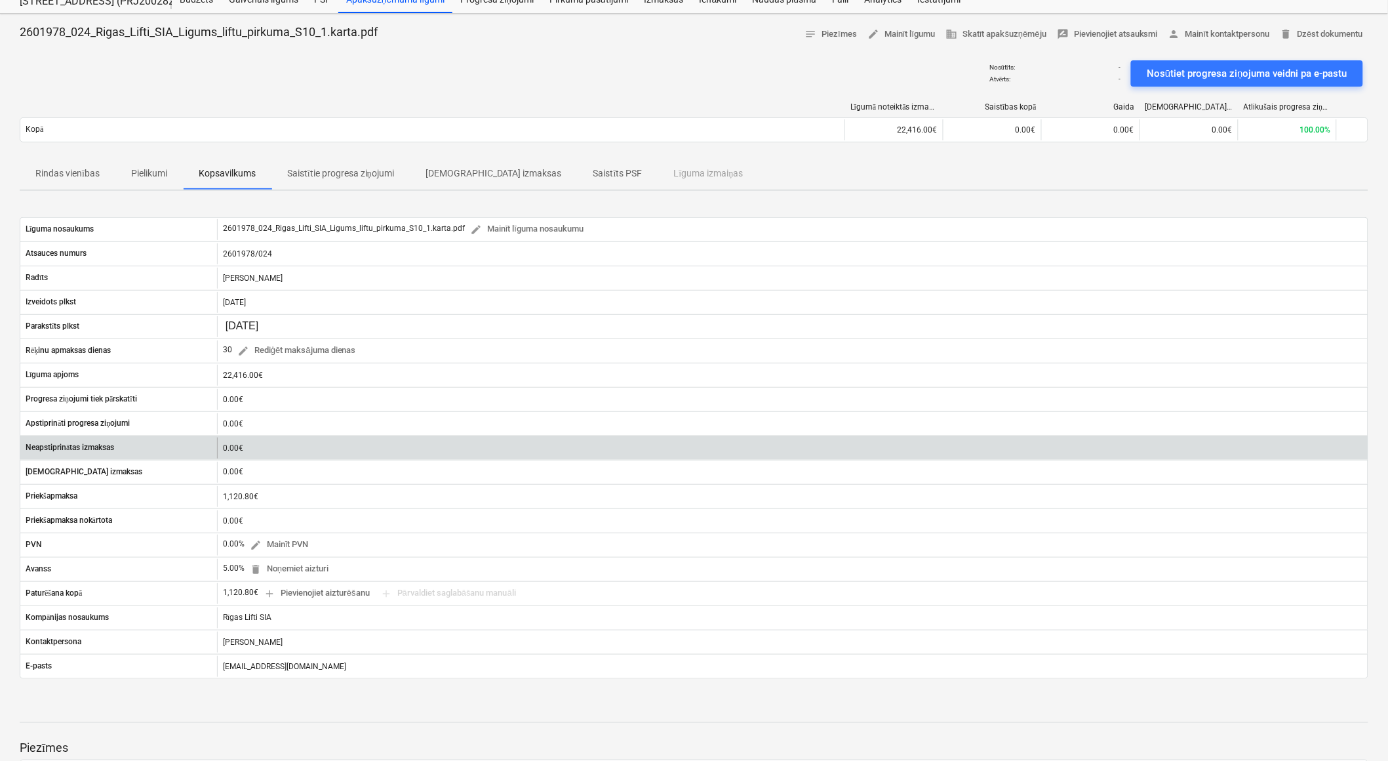
scroll to position [73, 0]
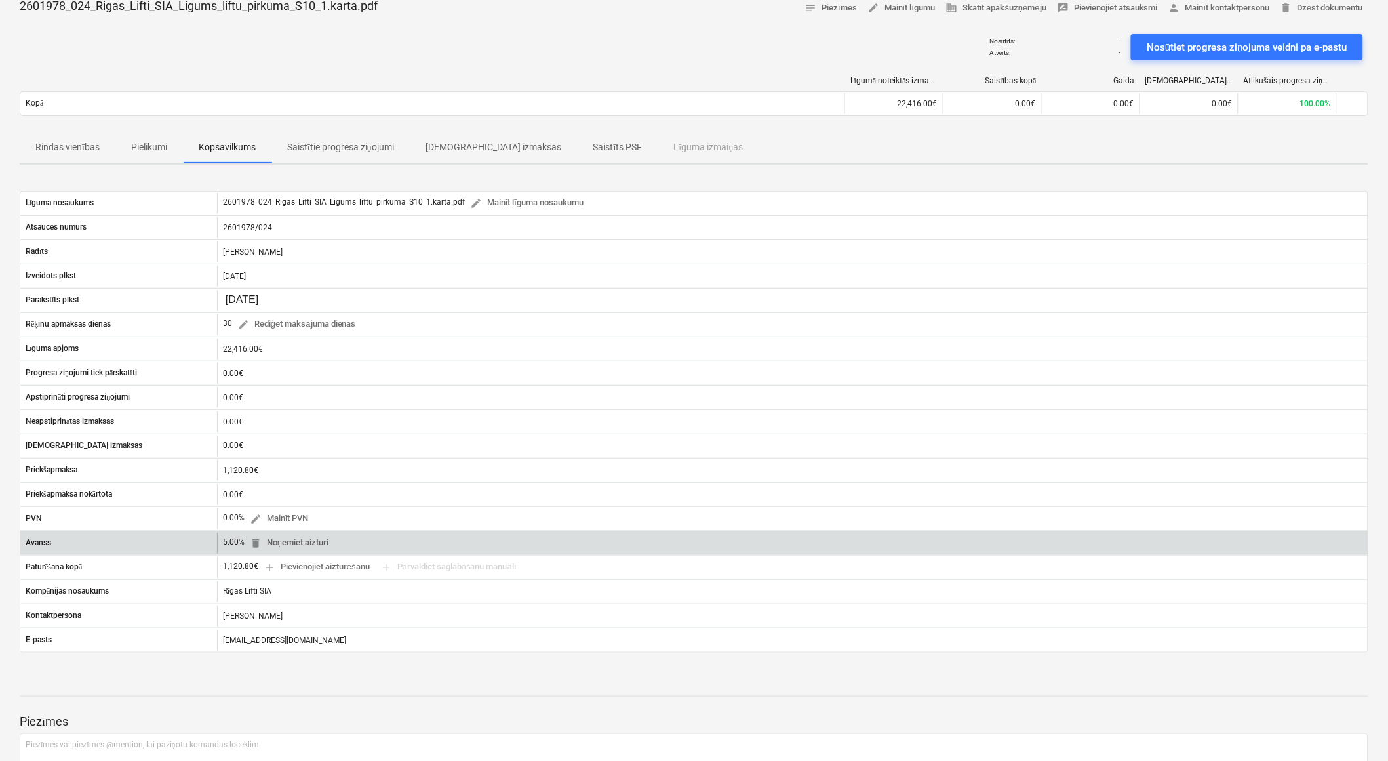
click at [230, 540] on div "5.00% delete Noņemiet aizturi" at bounding box center [278, 542] width 111 height 20
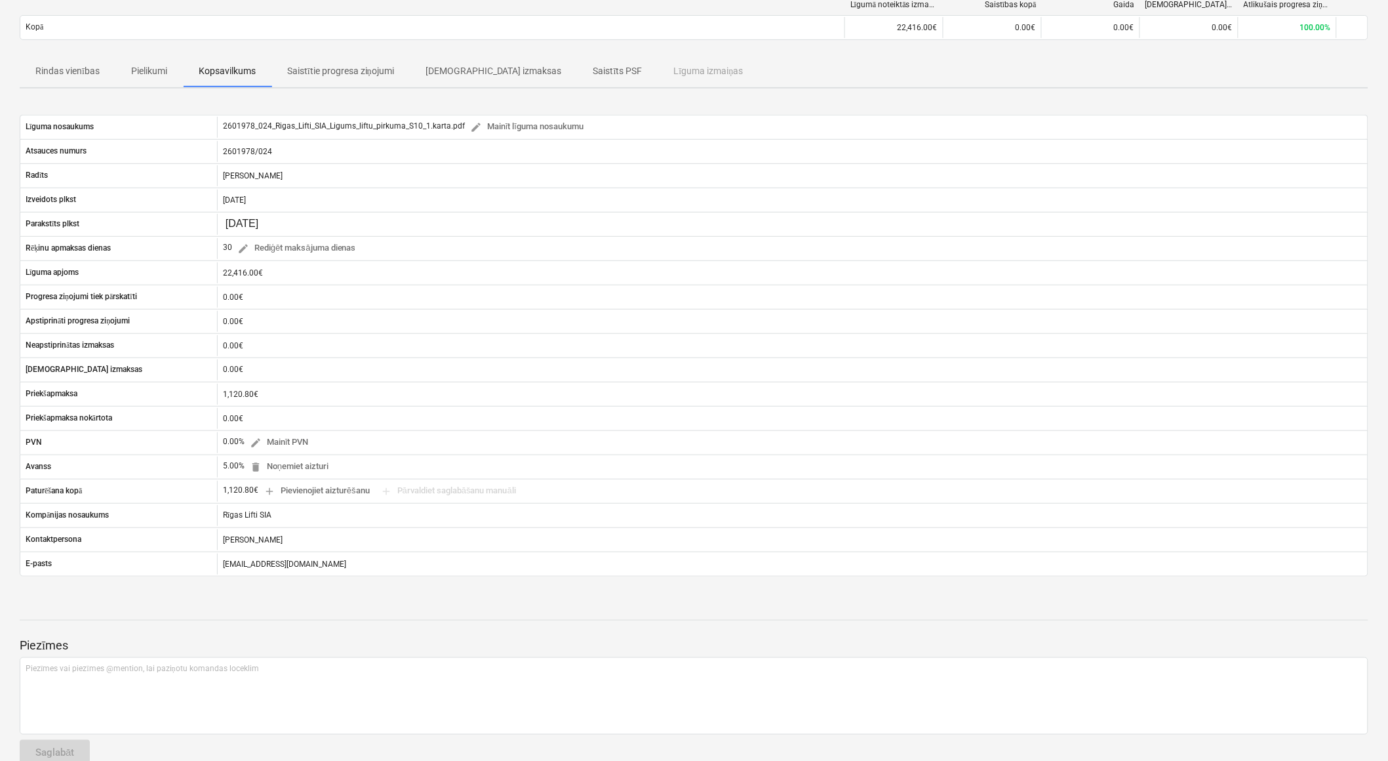
scroll to position [0, 0]
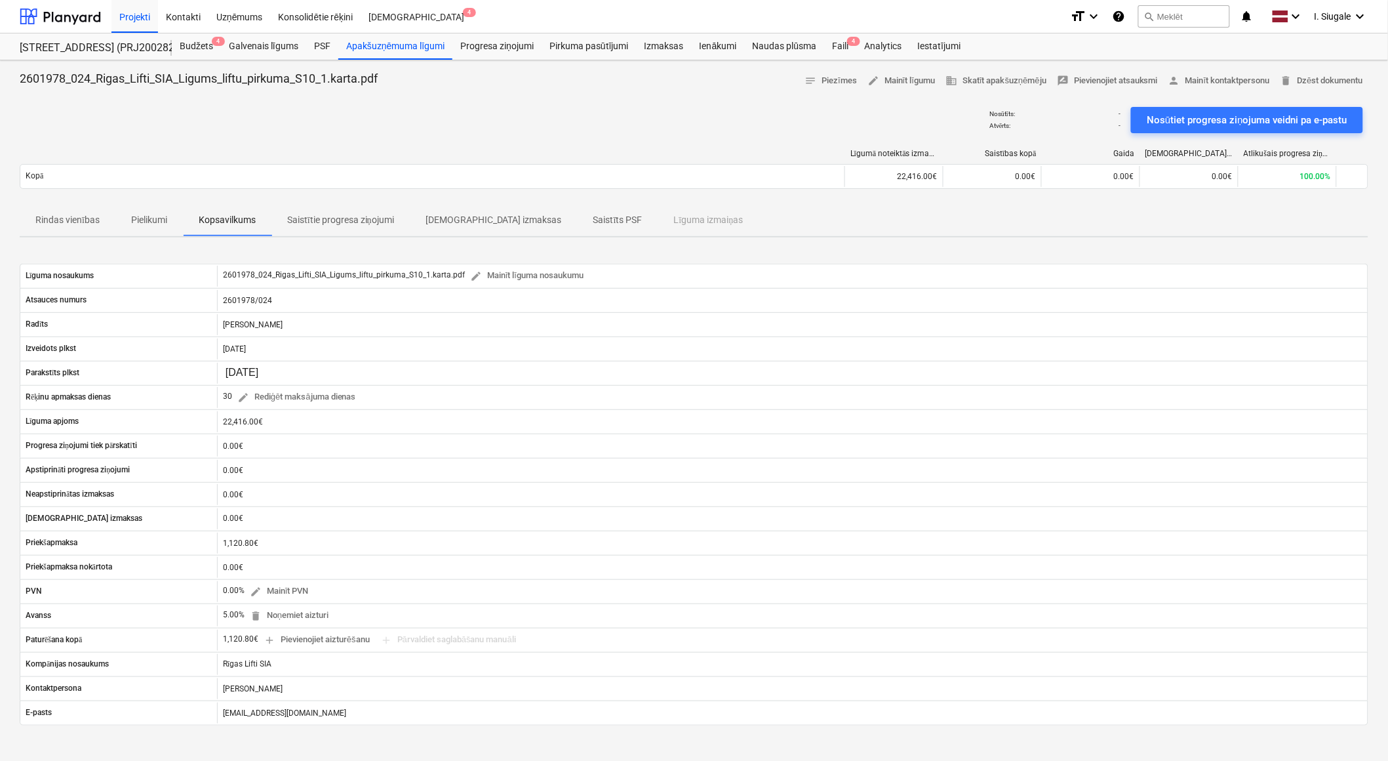
click at [79, 221] on p "Rindas vienības" at bounding box center [67, 220] width 64 height 14
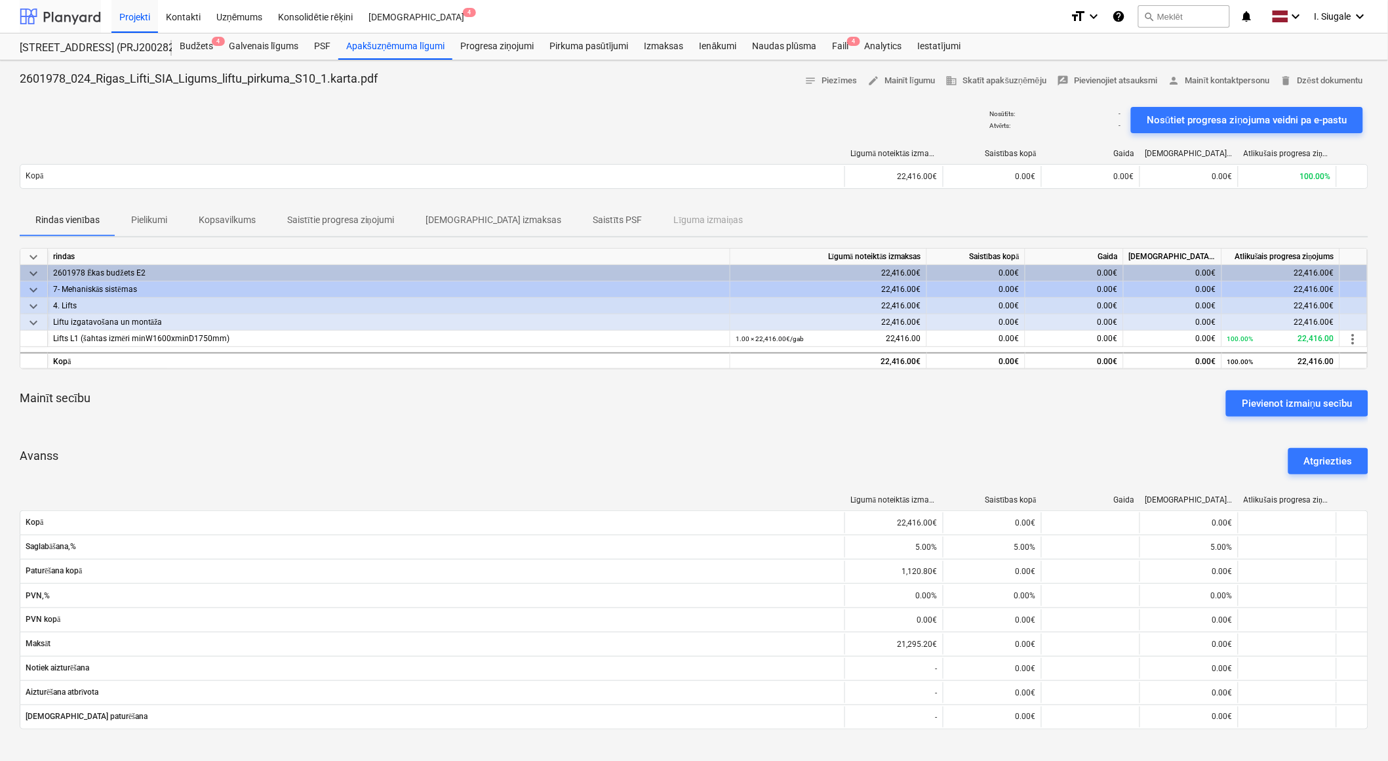
click at [52, 18] on div at bounding box center [60, 16] width 81 height 33
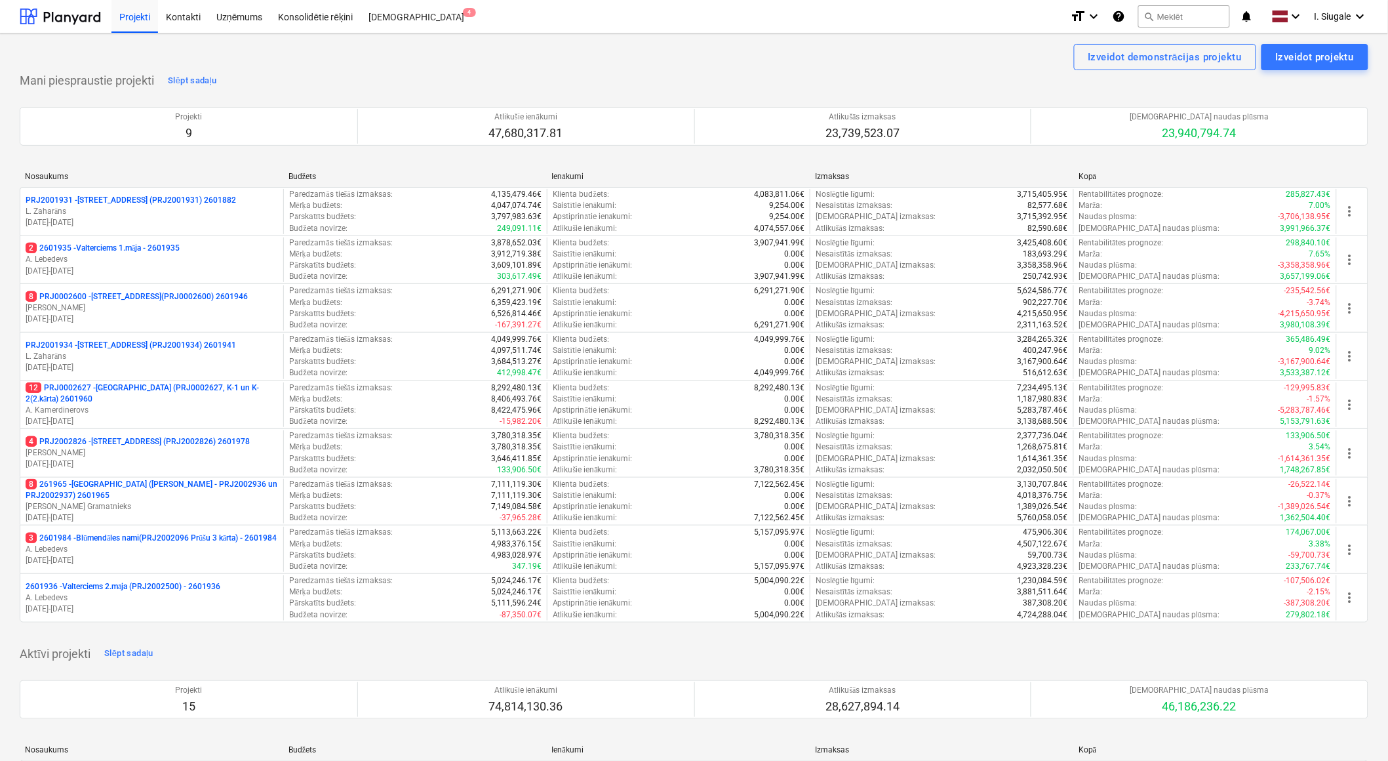
click at [527, 70] on div "Mani piespraustie projekti Slēpt sadaļu Projekti 9 Atlikušie ienākumi 47,680,31…" at bounding box center [694, 354] width 1349 height 568
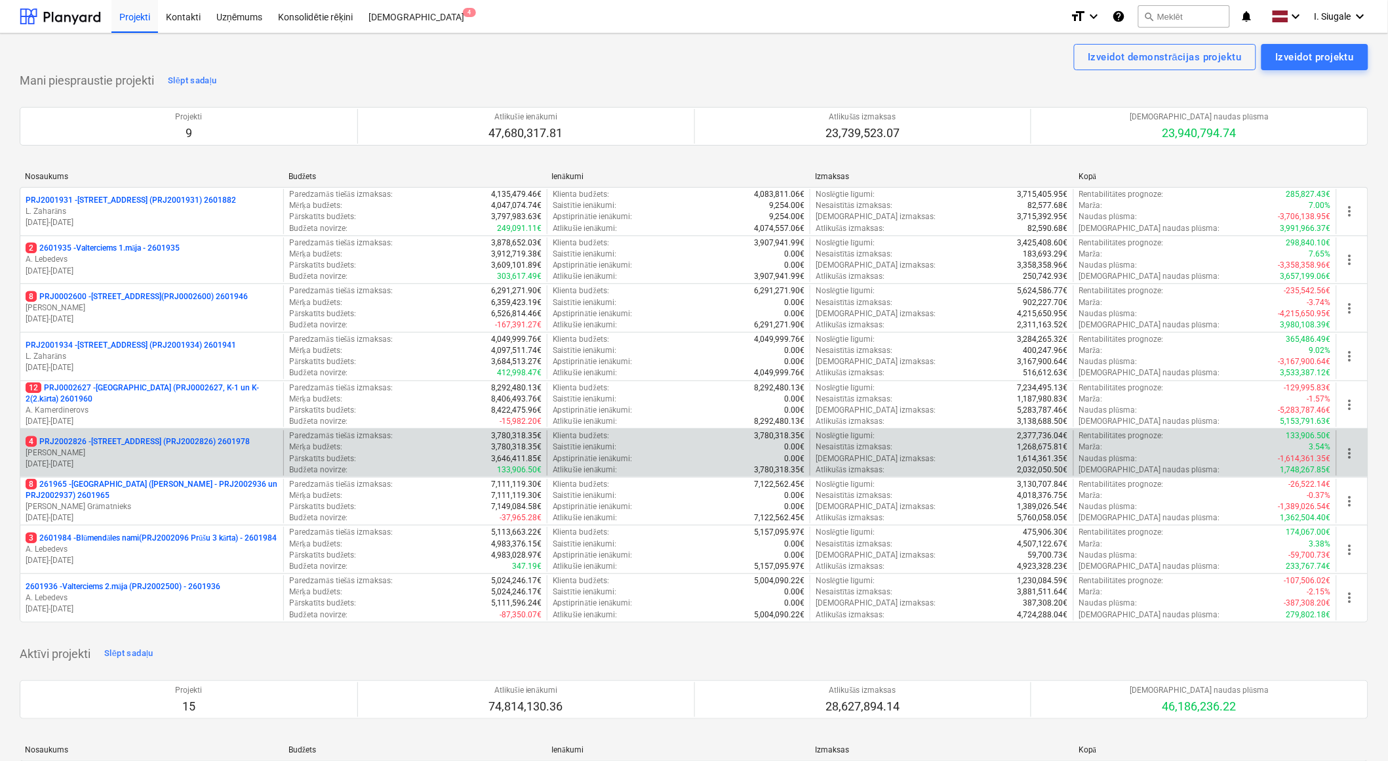
click at [167, 444] on p "4 PRJ2002826 - [STREET_ADDRESS] (PRJ2002826) 2601978" at bounding box center [138, 441] width 224 height 11
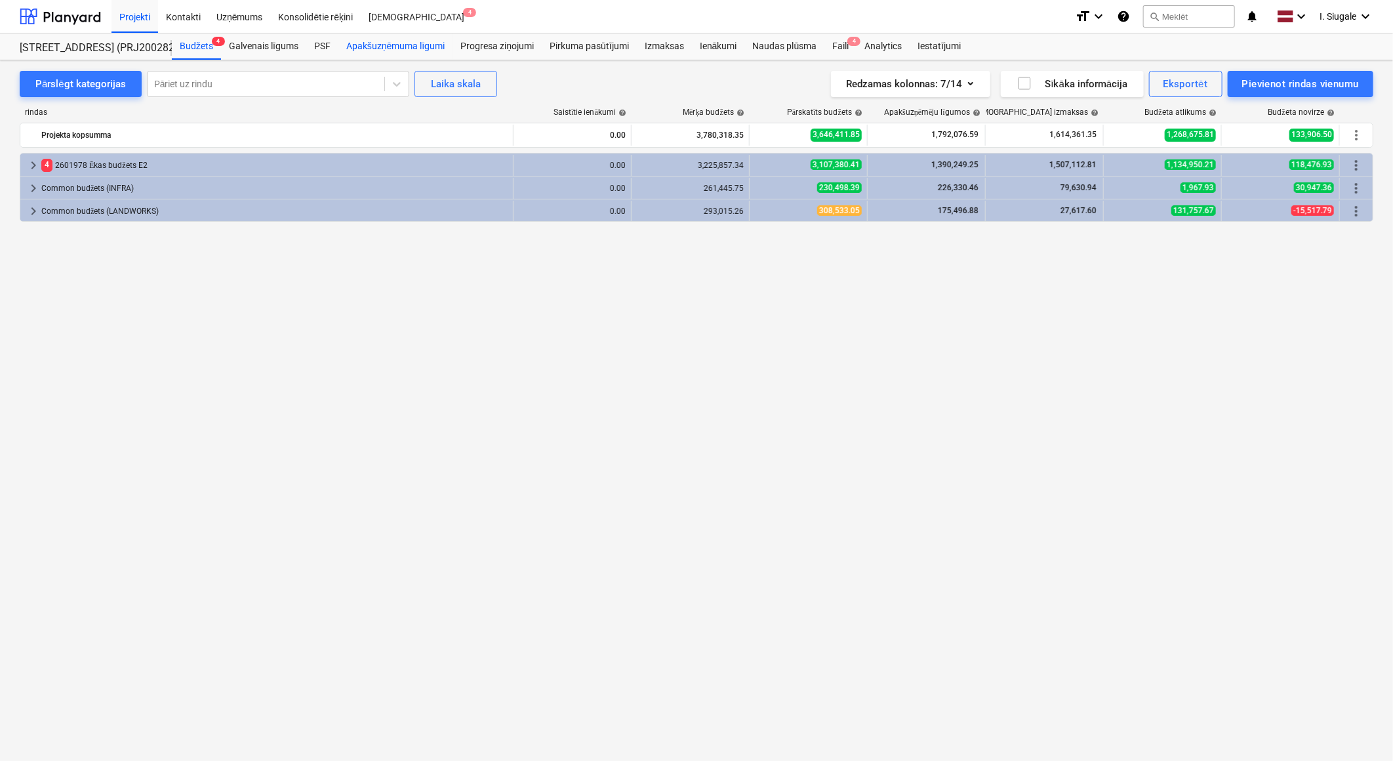
click at [399, 44] on div "Apakšuzņēmuma līgumi" at bounding box center [395, 46] width 114 height 26
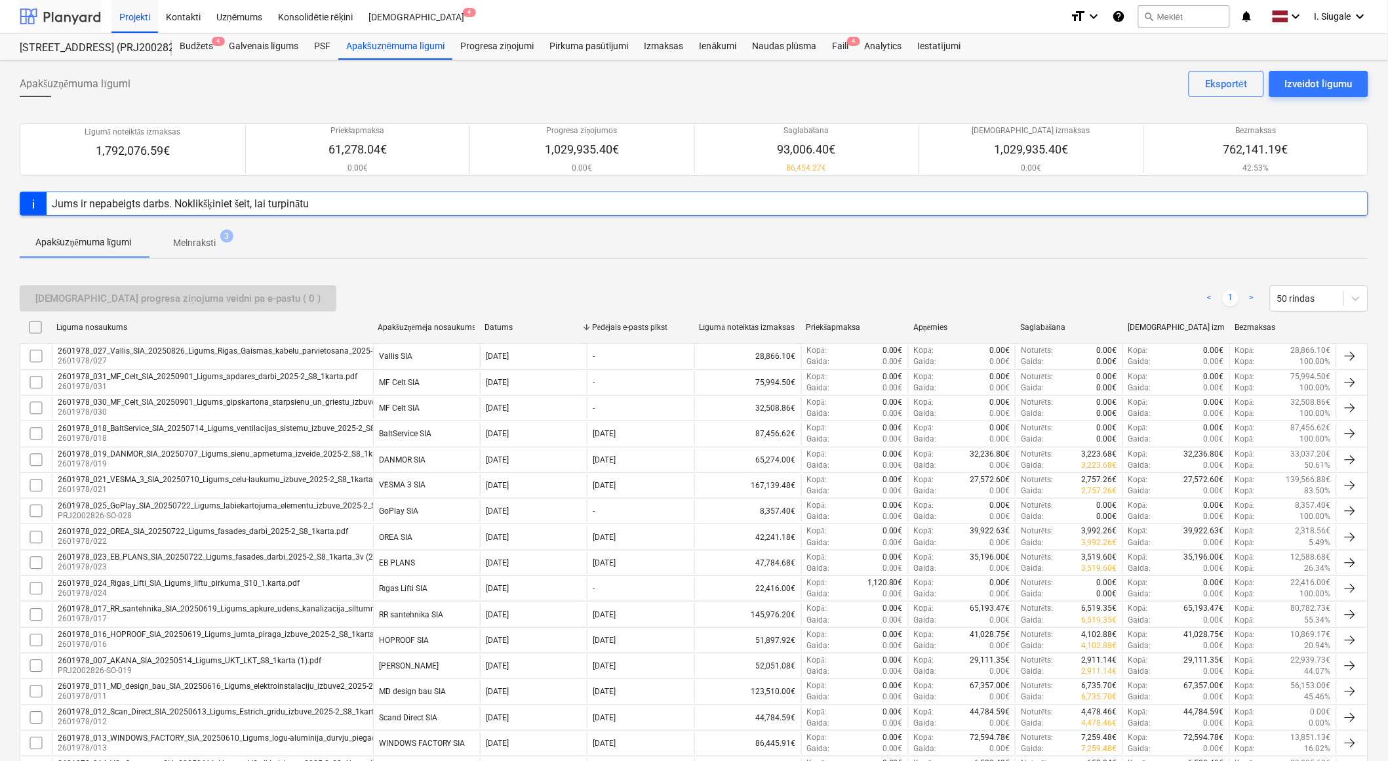
click at [70, 14] on div at bounding box center [60, 16] width 81 height 33
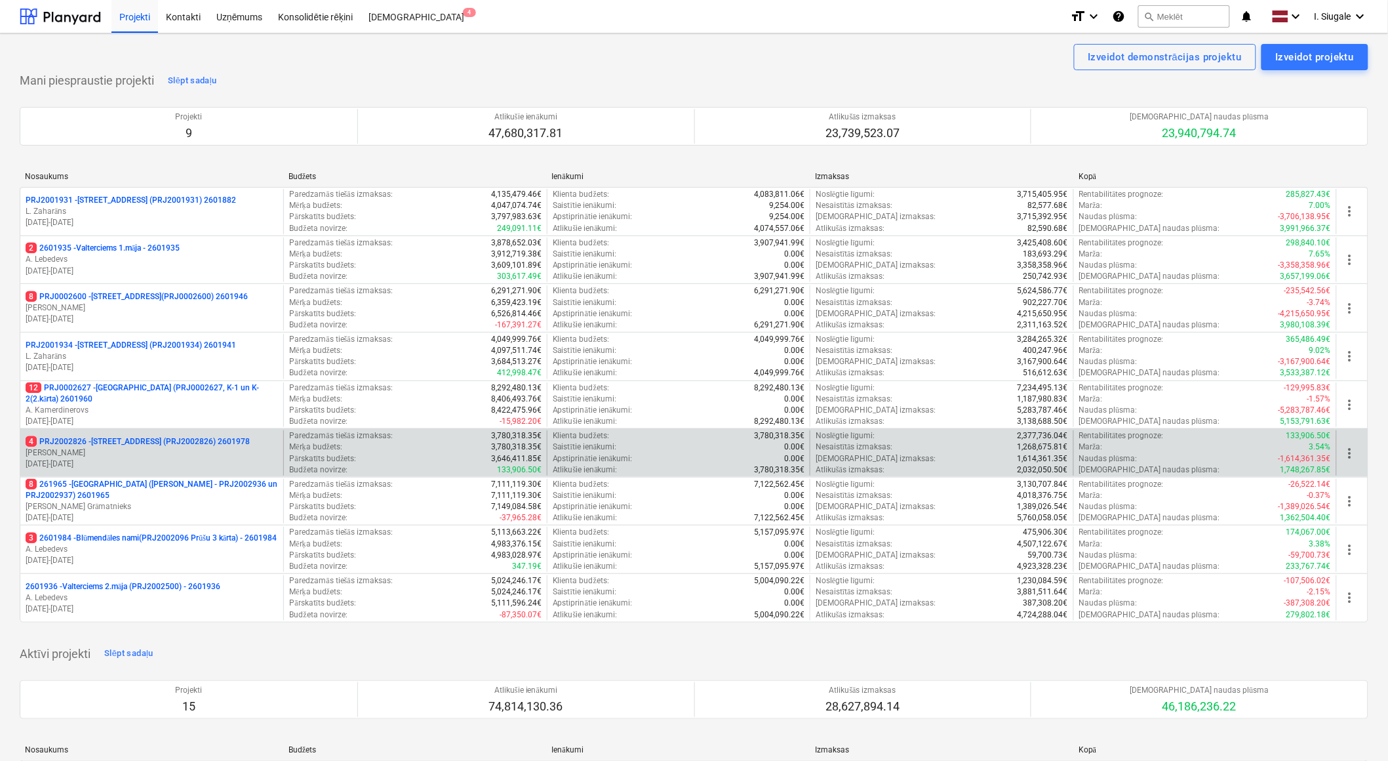
click at [190, 449] on p "[PERSON_NAME]" at bounding box center [152, 452] width 252 height 11
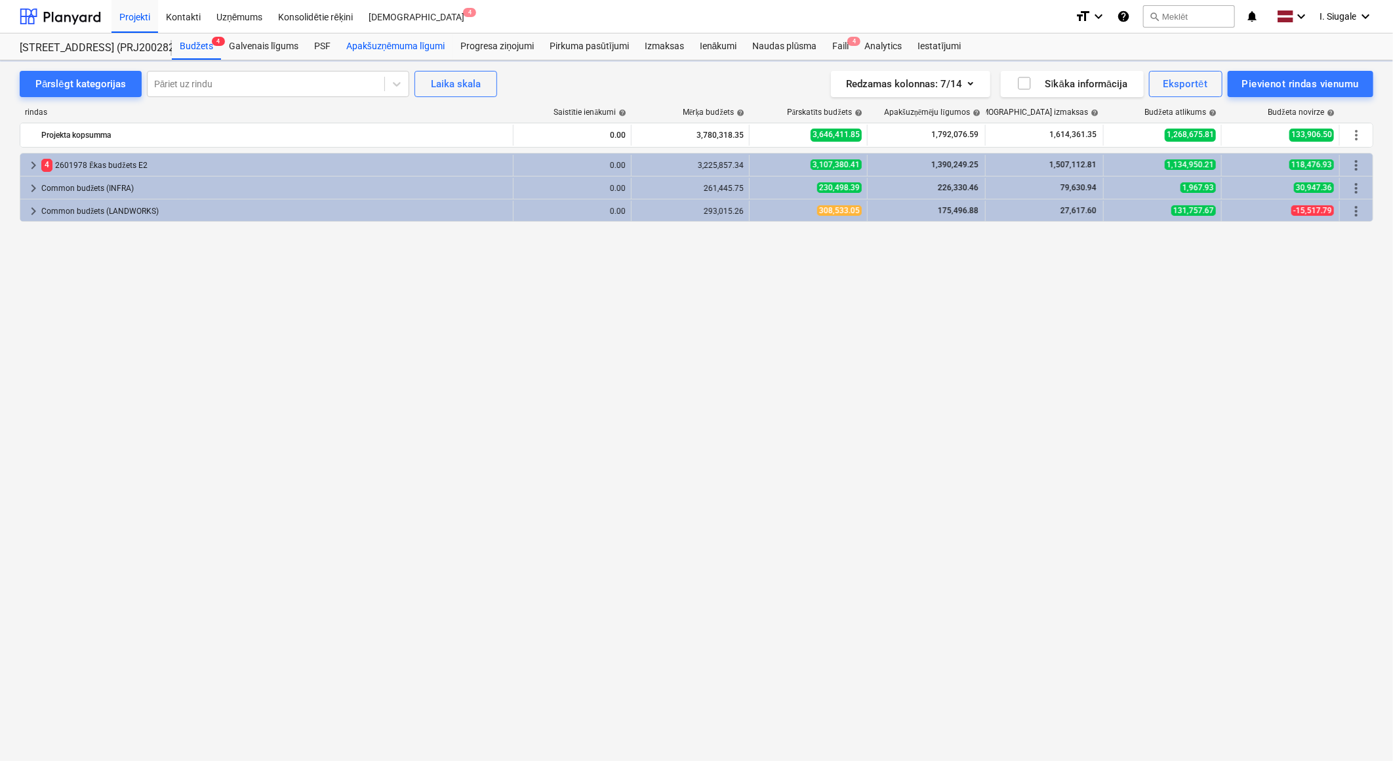
click at [421, 45] on div "Apakšuzņēmuma līgumi" at bounding box center [395, 46] width 114 height 26
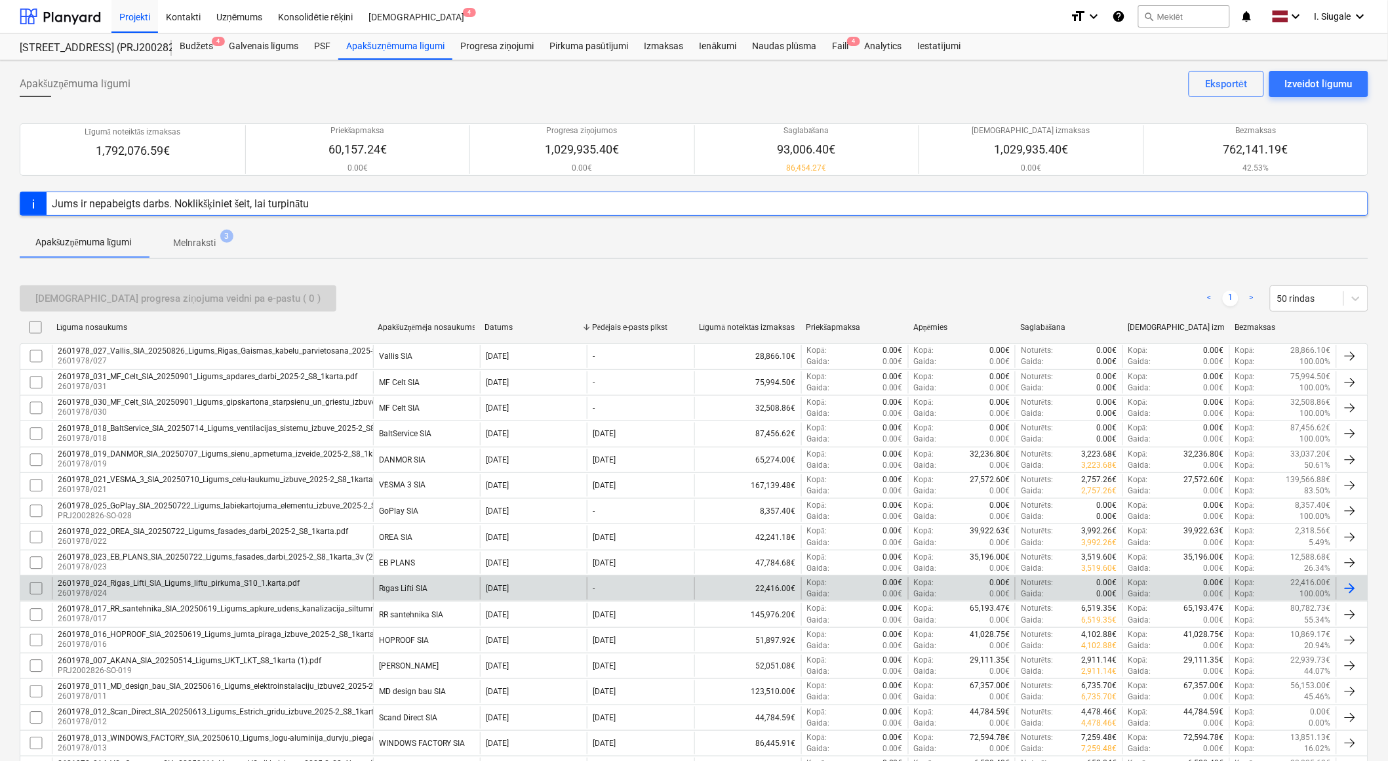
click at [328, 579] on div "2601978_024_Rigas_Lifti_SIA_Ligums_liftu_pirkuma_S10_1.karta.pdf 2601978/024" at bounding box center [212, 588] width 321 height 22
